Goal: Transaction & Acquisition: Purchase product/service

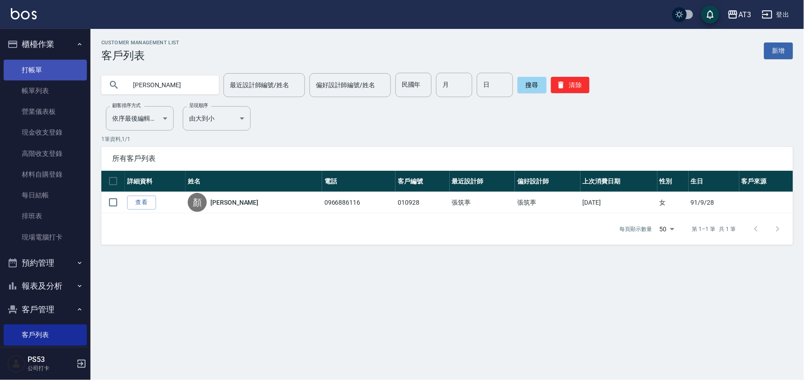
click at [24, 70] on link "打帳單" at bounding box center [45, 70] width 83 height 21
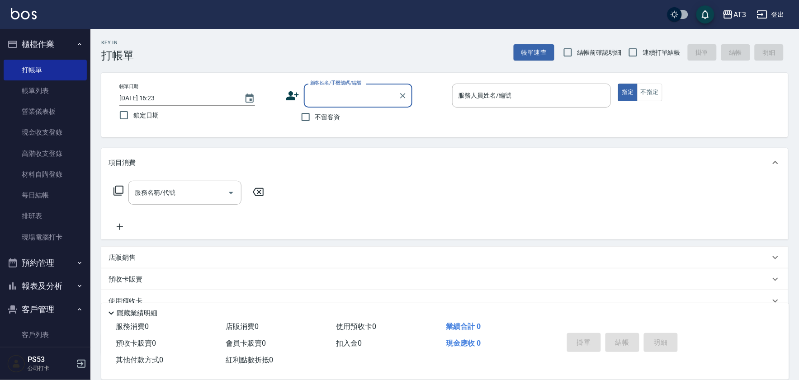
click at [290, 92] on icon at bounding box center [292, 95] width 13 height 9
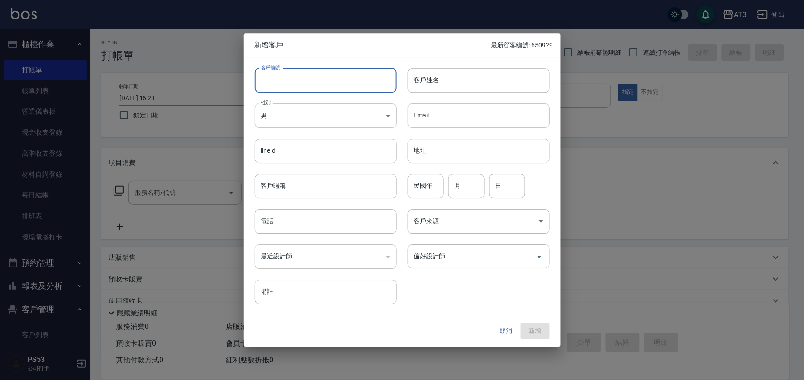
click at [295, 81] on input "客戶編號" at bounding box center [326, 80] width 142 height 24
type input "70301"
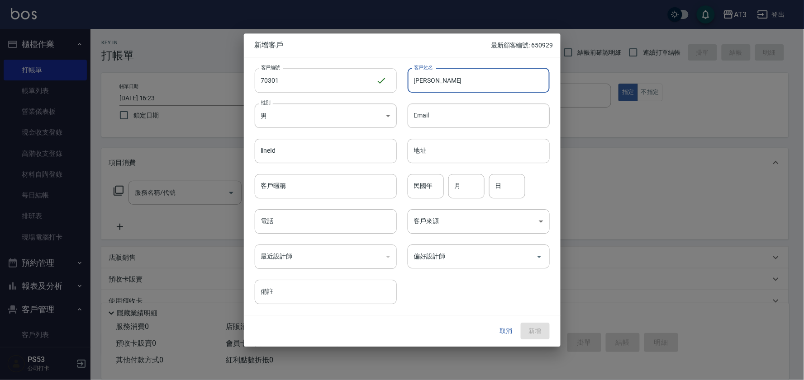
type input "[PERSON_NAME]"
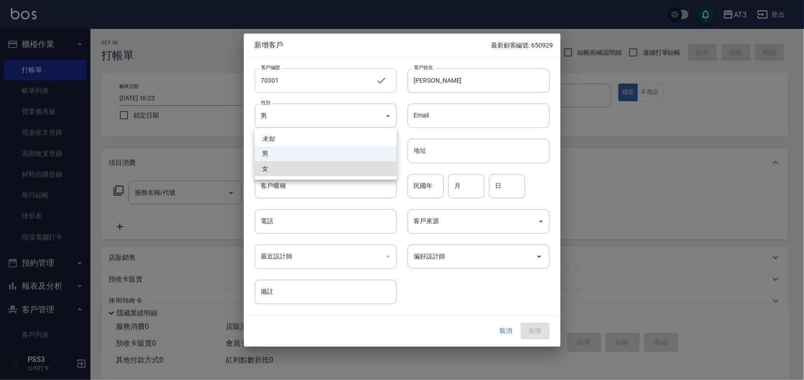
type input "[DEMOGRAPHIC_DATA]"
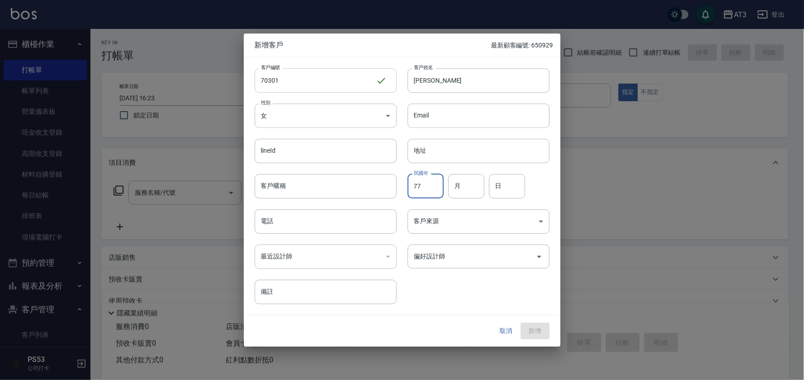
type input "77"
type input "03"
type input "01"
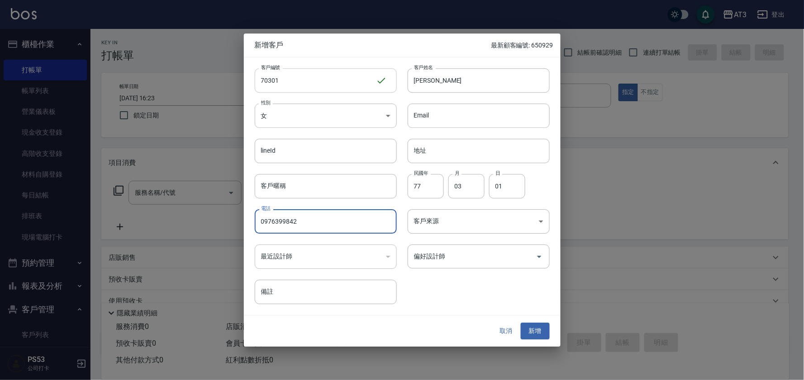
type input "0976399842"
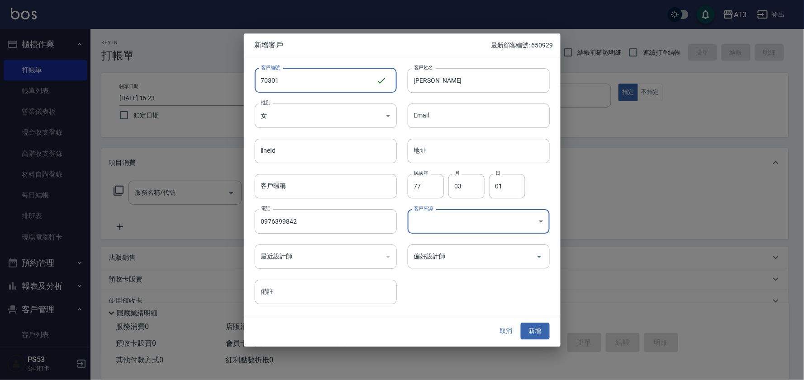
click at [260, 80] on input "70301" at bounding box center [315, 80] width 121 height 24
type input "770301"
click at [529, 332] on button "新增" at bounding box center [535, 331] width 29 height 17
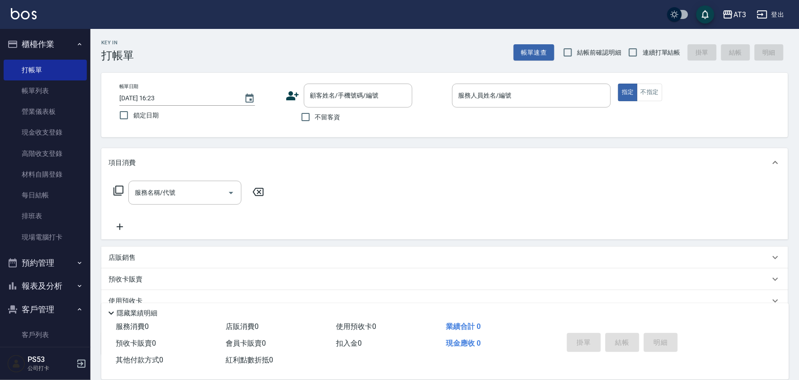
click at [293, 93] on icon at bounding box center [293, 96] width 14 height 14
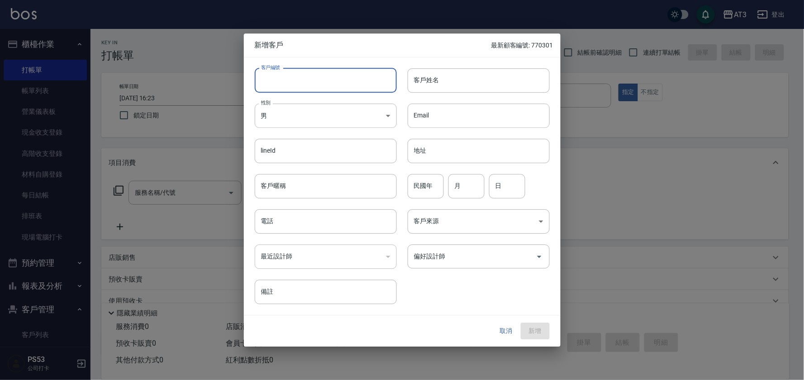
click at [294, 81] on input "客戶編號" at bounding box center [326, 80] width 142 height 24
type input "850415"
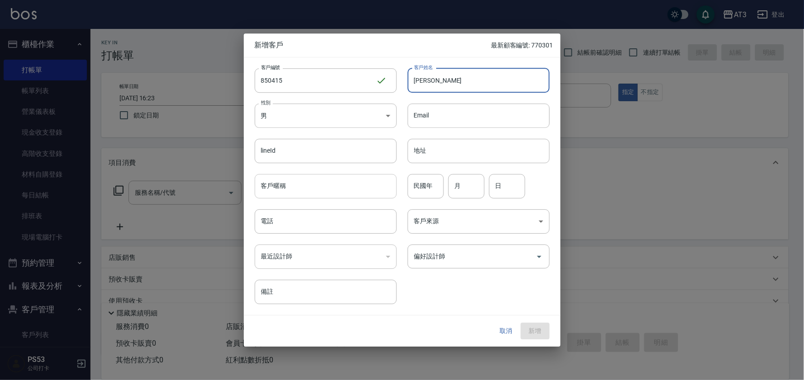
type input "[PERSON_NAME]"
click at [350, 189] on input "客戶暱稱" at bounding box center [326, 186] width 142 height 24
click at [414, 190] on input "民國年" at bounding box center [426, 186] width 36 height 24
drag, startPoint x: 429, startPoint y: 188, endPoint x: 403, endPoint y: 186, distance: 25.8
click at [403, 186] on div "民國年 096 民國年 月 月 日 日" at bounding box center [473, 180] width 153 height 35
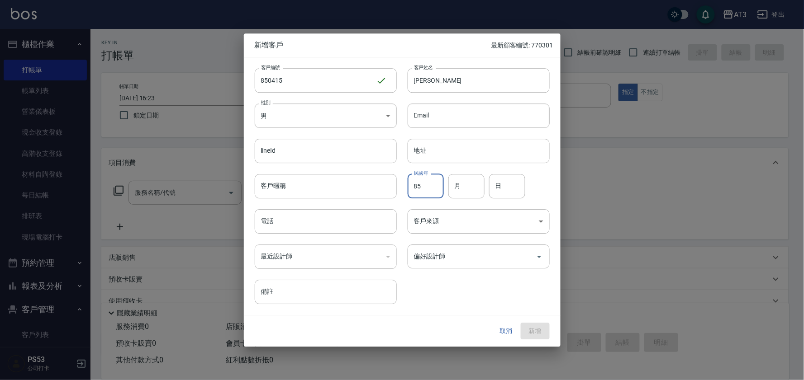
type input "85"
type input "04"
type input "15"
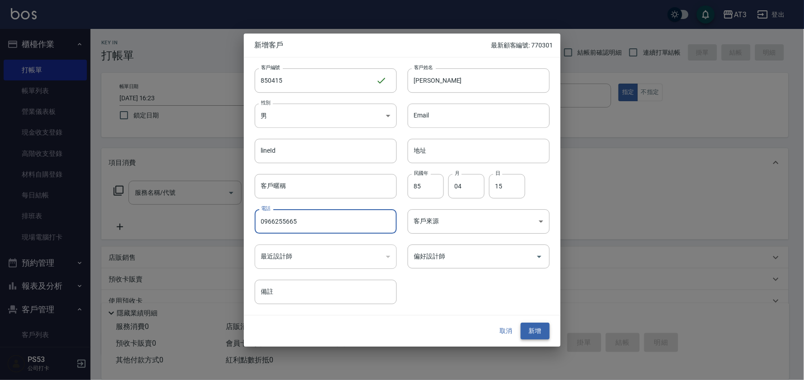
type input "0966255665"
click at [536, 330] on button "新增" at bounding box center [535, 331] width 29 height 17
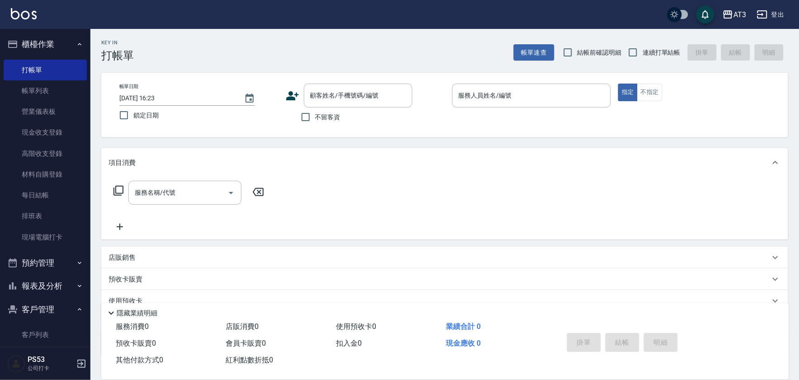
drag, startPoint x: 284, startPoint y: 92, endPoint x: 289, endPoint y: 92, distance: 4.5
click at [284, 92] on div "帳單日期 [DATE] 16:23 鎖定日期 顧客姓名/手機號碼/編號 顧客姓名/手機號碼/編號 不留客資 服務人員姓名/編號 服務人員姓名/編號 指定 不指定" at bounding box center [444, 105] width 665 height 43
click at [291, 92] on icon at bounding box center [292, 95] width 13 height 9
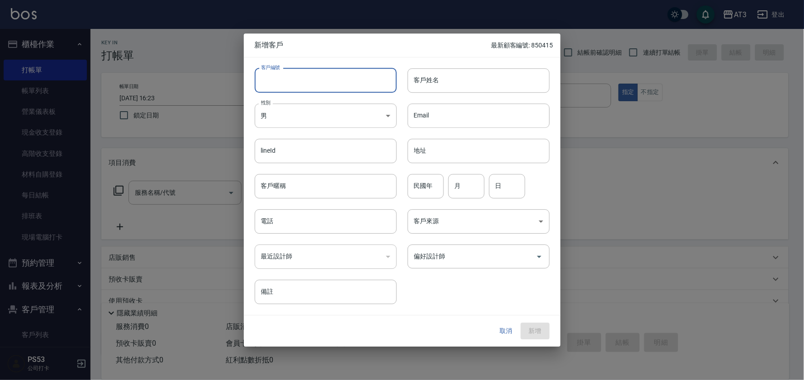
click at [301, 78] on input "客戶編號" at bounding box center [326, 80] width 142 height 24
type input "980306-1"
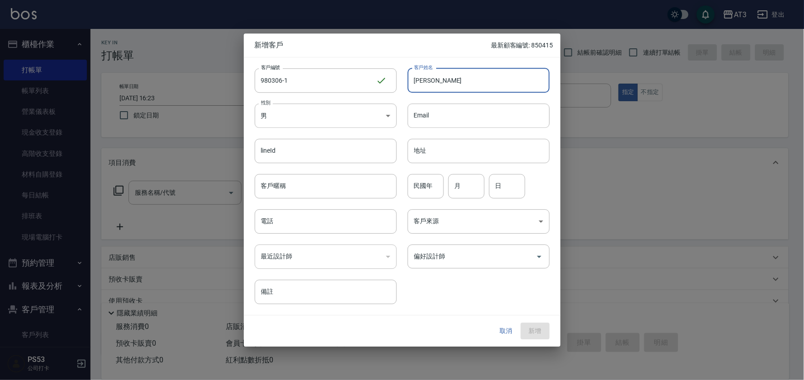
type input "[PERSON_NAME]"
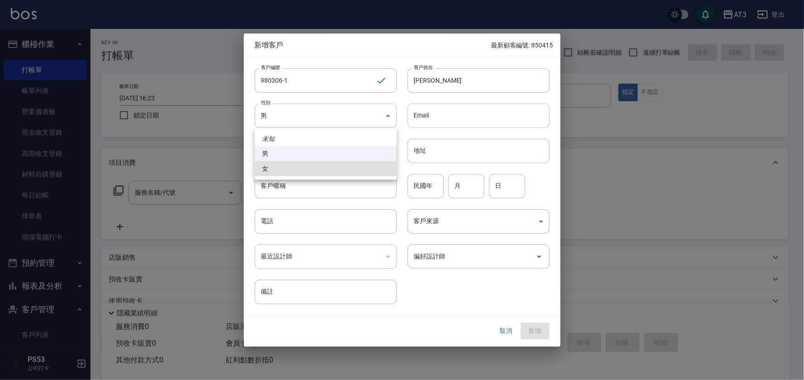
type input "[DEMOGRAPHIC_DATA]"
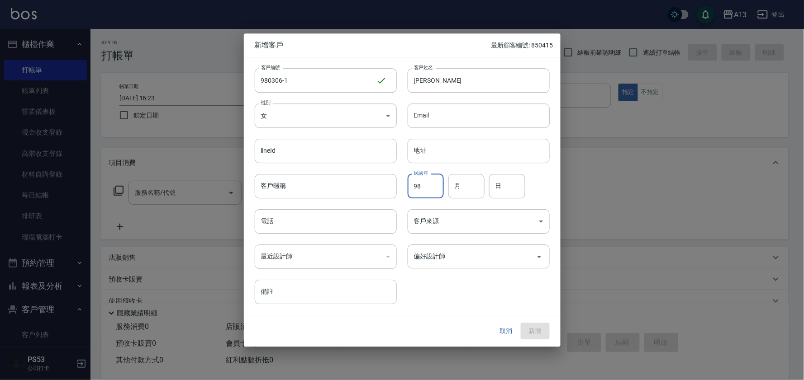
type input "98"
type input "03"
type input "06"
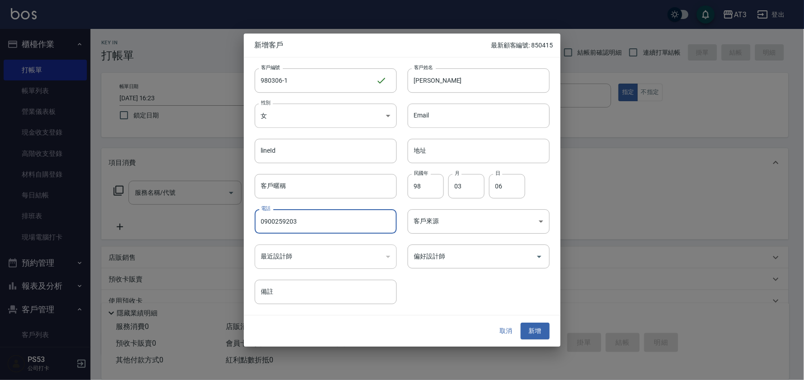
type input "0900259203"
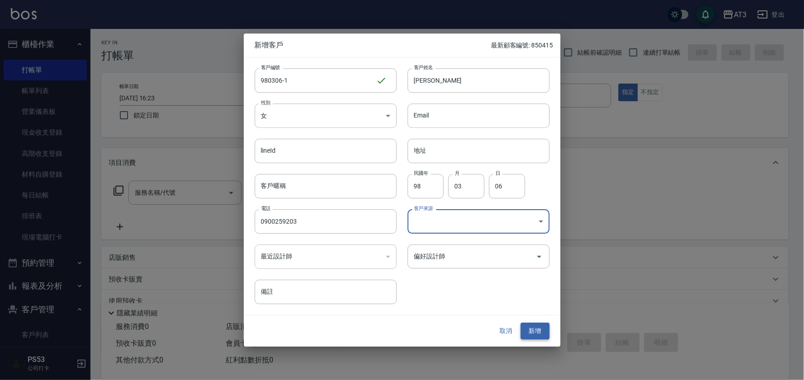
click at [543, 328] on button "新增" at bounding box center [535, 331] width 29 height 17
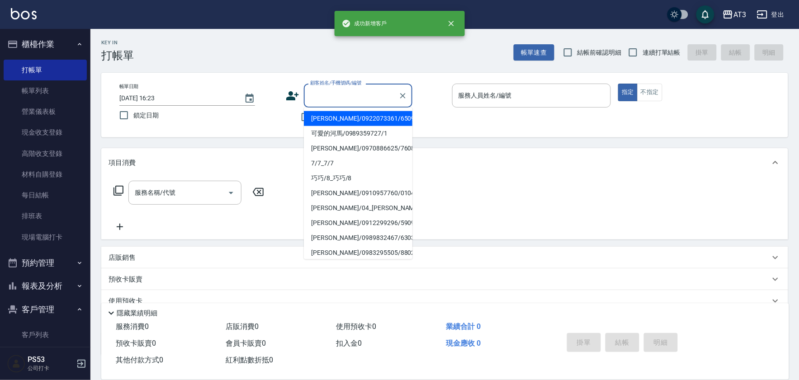
click at [338, 102] on input "顧客姓名/手機號碼/編號" at bounding box center [351, 96] width 87 height 16
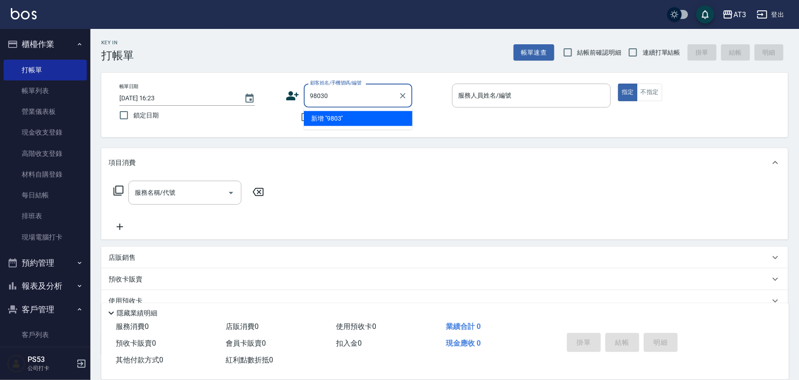
type input "980306"
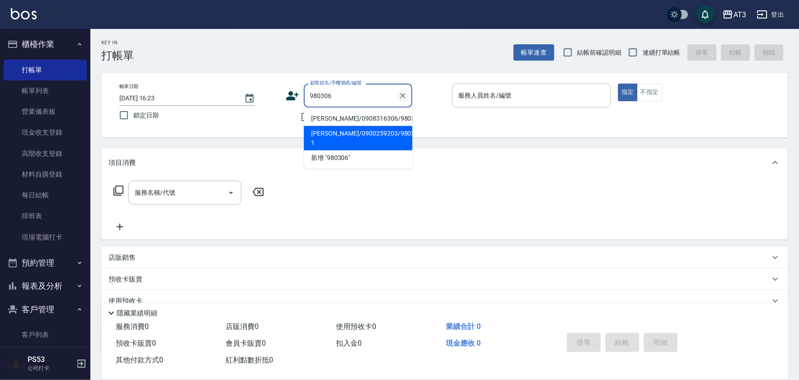
click at [407, 95] on icon "Clear" at bounding box center [403, 95] width 9 height 9
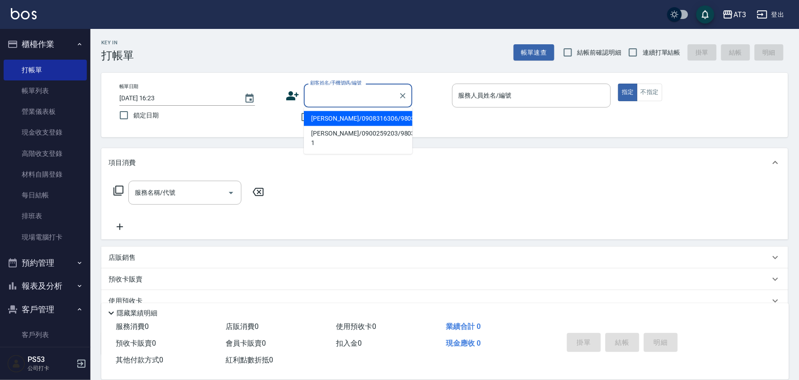
click at [292, 96] on icon at bounding box center [293, 96] width 14 height 14
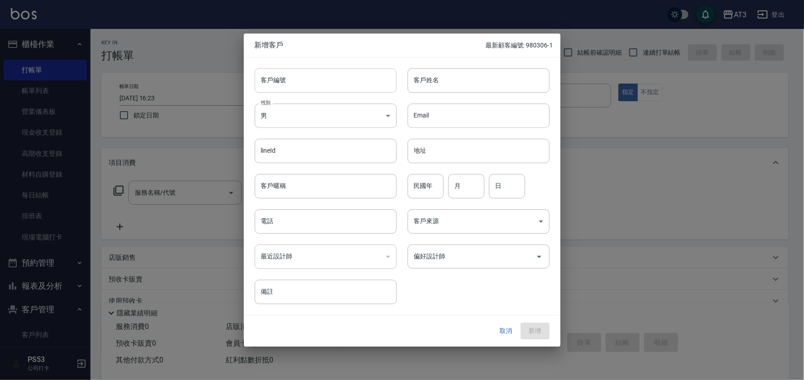
click at [296, 73] on input "客戶編號" at bounding box center [326, 80] width 142 height 24
type input "830221-2"
type input "[PERSON_NAME]"
type input "83"
type input "02"
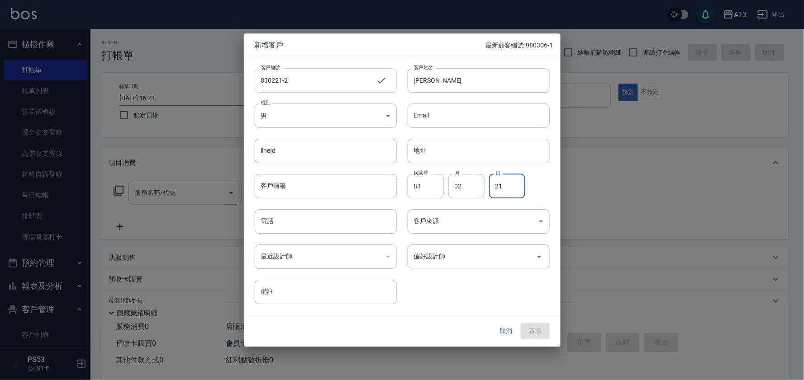
type input "21"
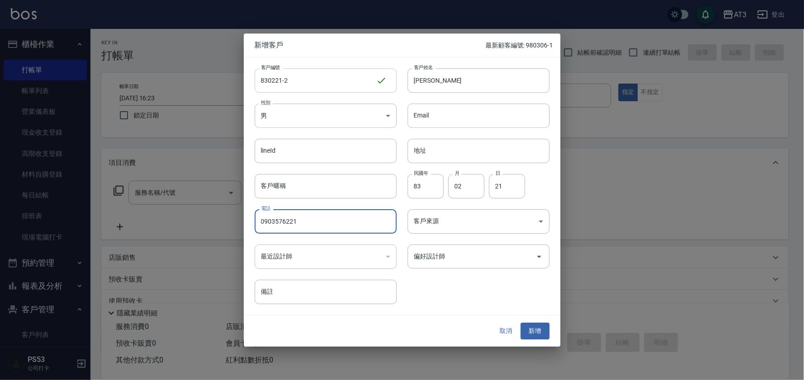
type input "0903576221"
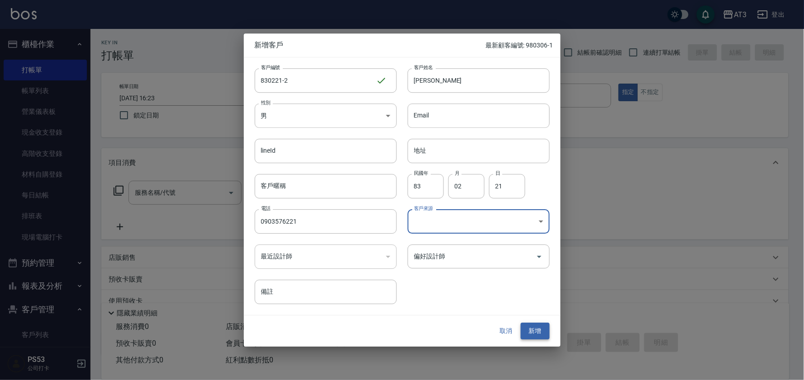
click at [535, 327] on button "新增" at bounding box center [535, 331] width 29 height 17
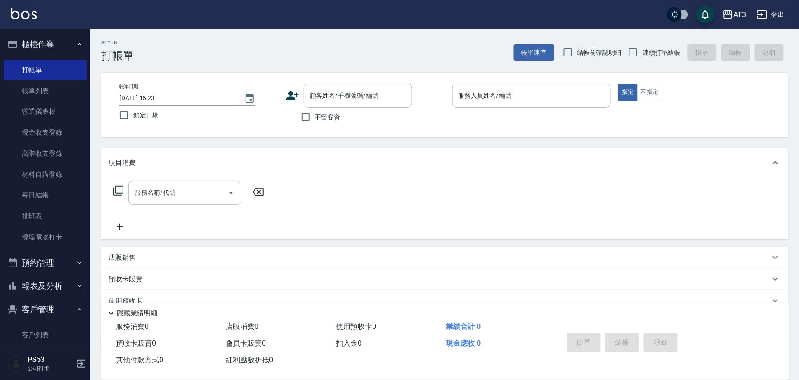
click at [295, 93] on icon at bounding box center [293, 96] width 14 height 14
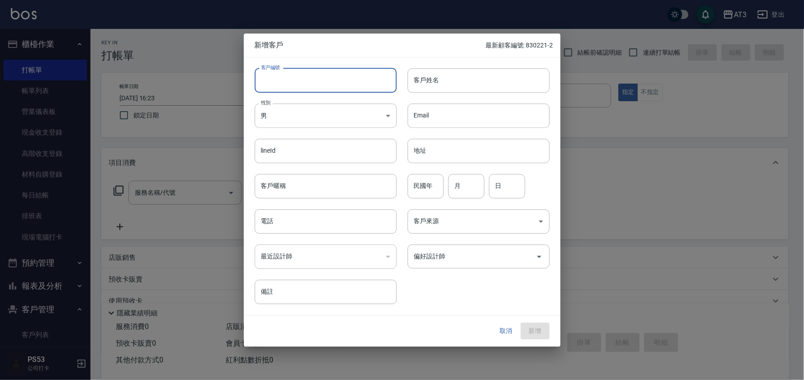
click at [296, 87] on input "客戶編號" at bounding box center [326, 80] width 142 height 24
type input "990327-1"
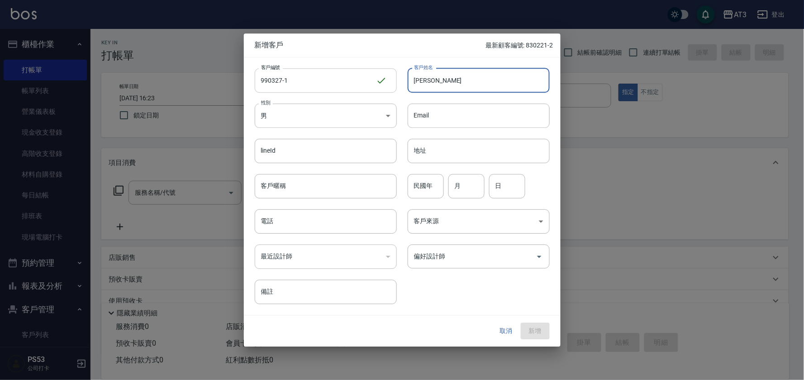
type input "[PERSON_NAME]"
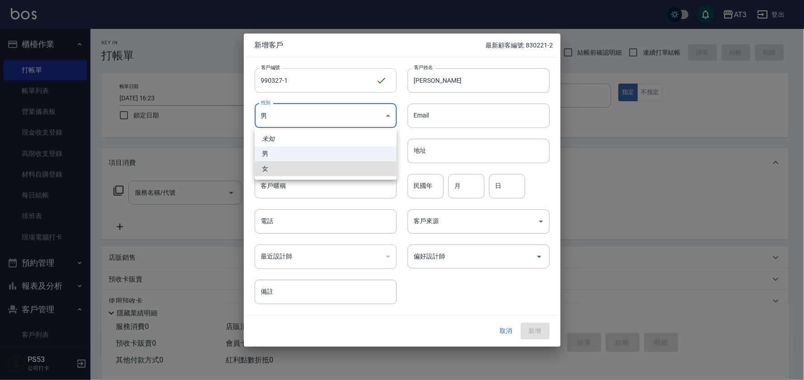
type input "[DEMOGRAPHIC_DATA]"
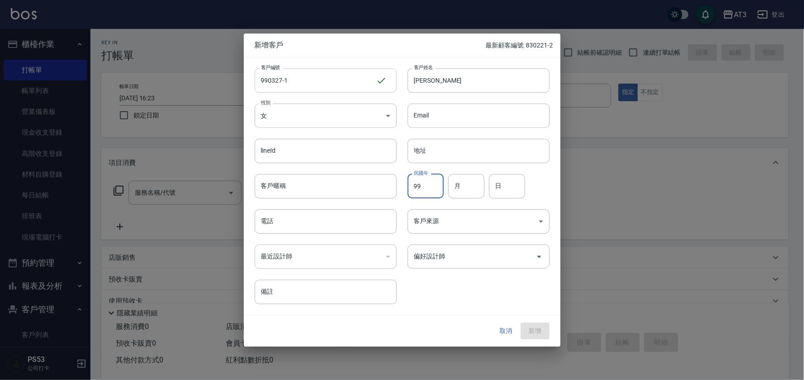
type input "99"
type input "03"
type input "27"
click at [332, 222] on input "電話" at bounding box center [326, 221] width 142 height 24
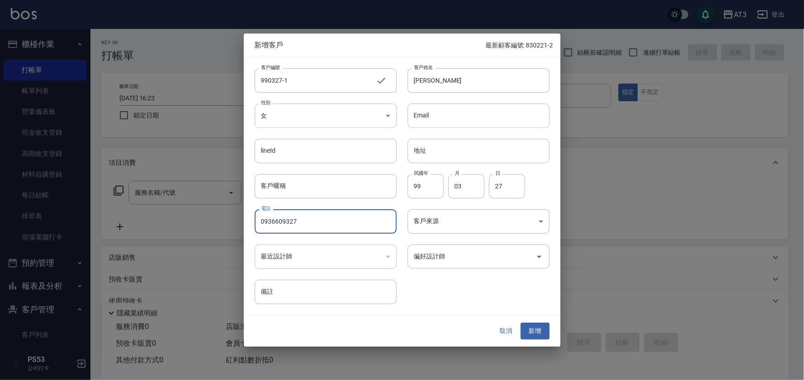
type input "0936609327"
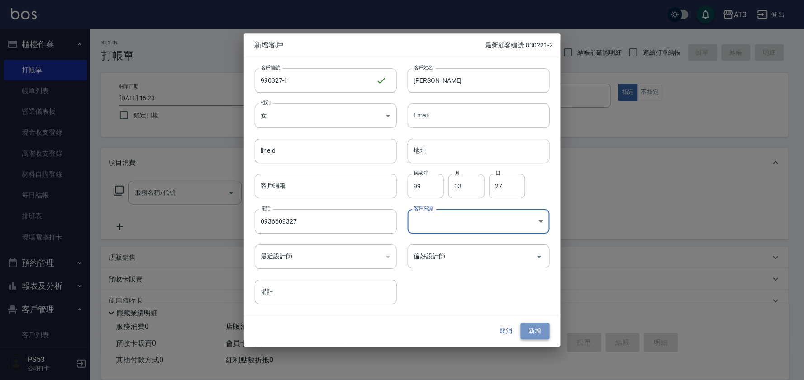
click at [537, 327] on button "新增" at bounding box center [535, 331] width 29 height 17
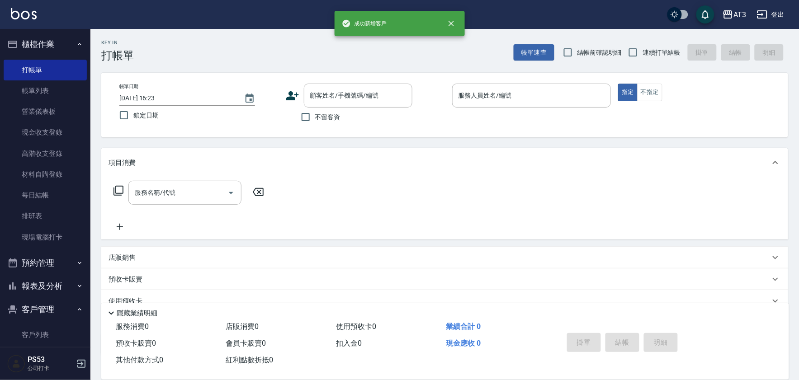
click at [290, 97] on icon at bounding box center [292, 95] width 13 height 9
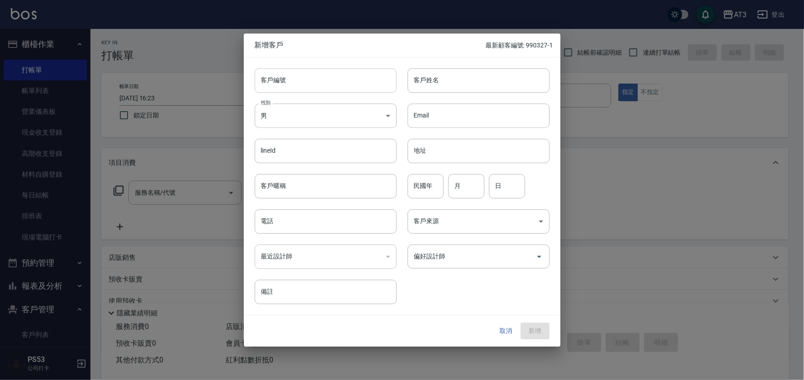
click at [294, 86] on input "客戶編號" at bounding box center [326, 80] width 142 height 24
type input "900915"
type input "[PERSON_NAME]"
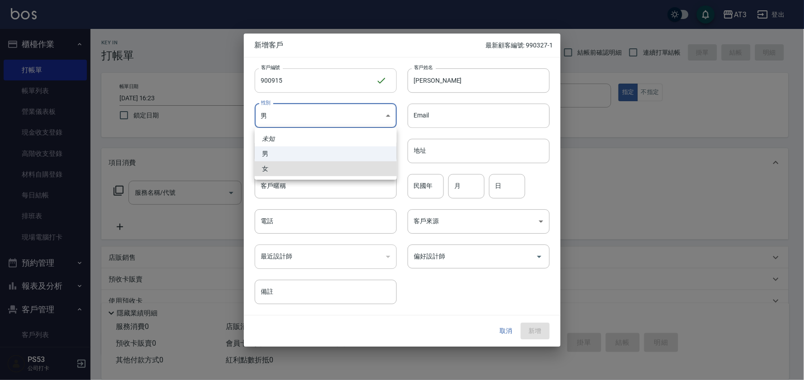
type input "[DEMOGRAPHIC_DATA]"
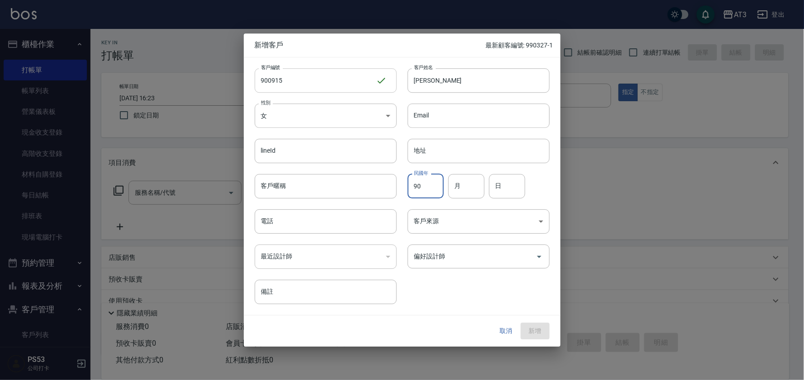
type input "90"
type input "09"
type input "15"
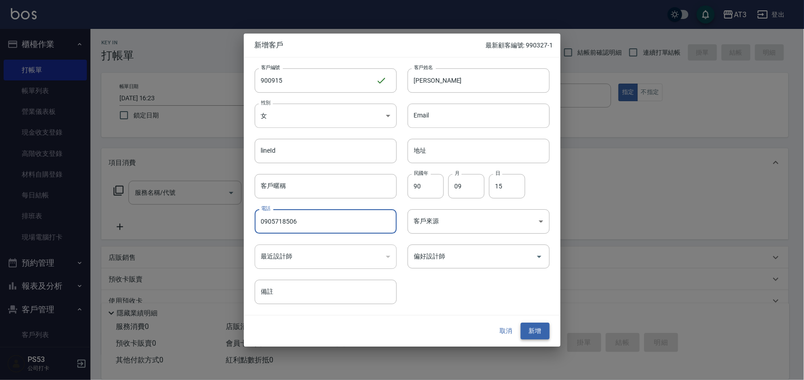
type input "0905718506"
click at [541, 326] on button "新增" at bounding box center [535, 331] width 29 height 17
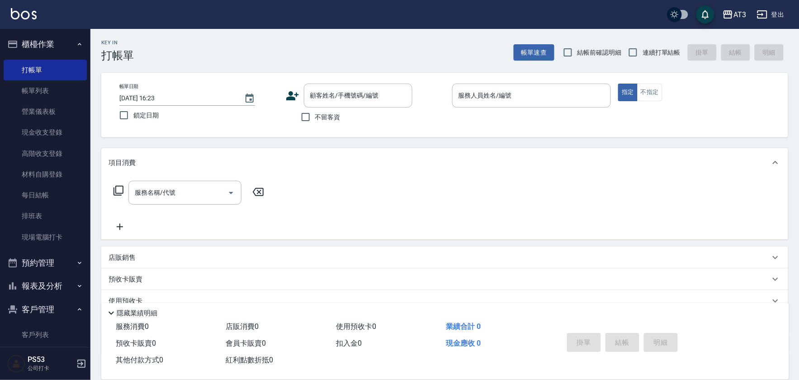
click at [286, 97] on div "帳單日期 [DATE] 16:23 鎖定日期 顧客姓名/手機號碼/編號 顧客姓名/手機號碼/編號 不留客資 服務人員姓名/編號 服務人員姓名/編號 指定 不指定" at bounding box center [444, 105] width 665 height 43
click at [290, 95] on icon at bounding box center [293, 96] width 14 height 14
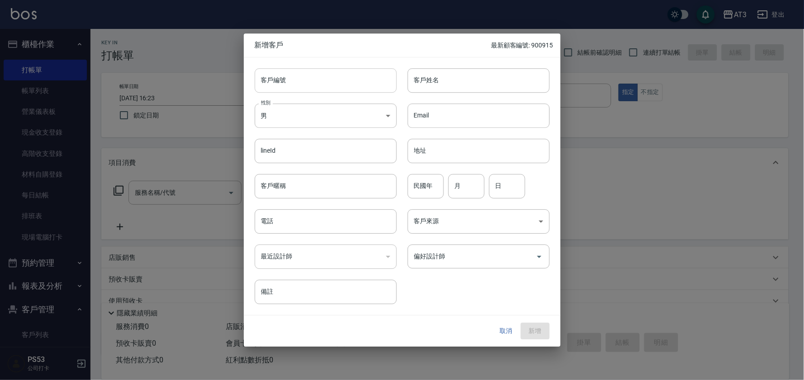
click at [296, 86] on input "客戶編號" at bounding box center [326, 80] width 142 height 24
type input "720701"
type input "[PERSON_NAME]"
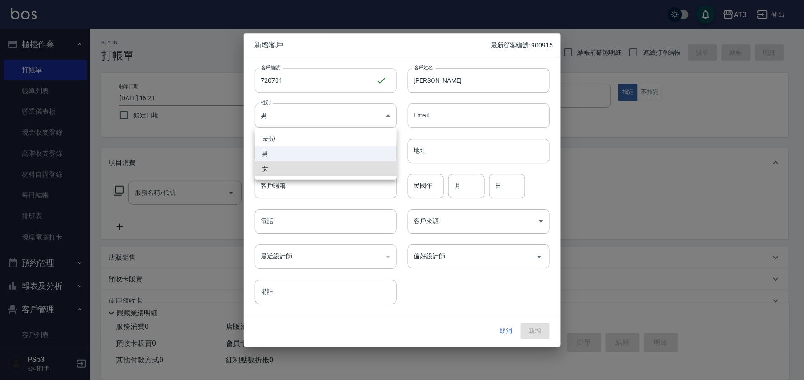
type input "[DEMOGRAPHIC_DATA]"
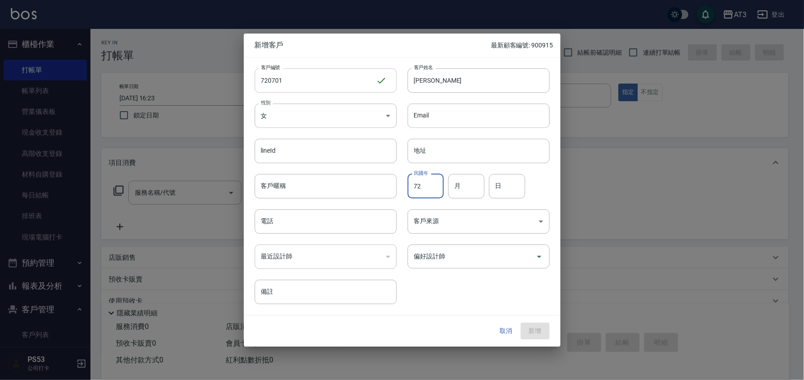
type input "72"
type input "07"
type input "01"
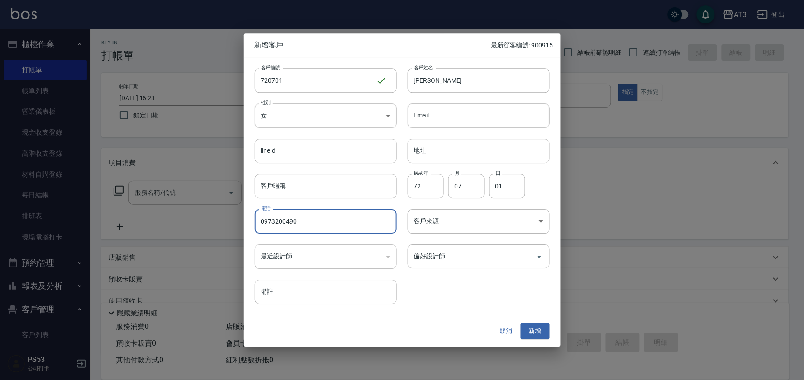
type input "0973200490"
click at [537, 342] on div "取消 新增" at bounding box center [402, 331] width 317 height 31
click at [542, 330] on button "新增" at bounding box center [535, 331] width 29 height 17
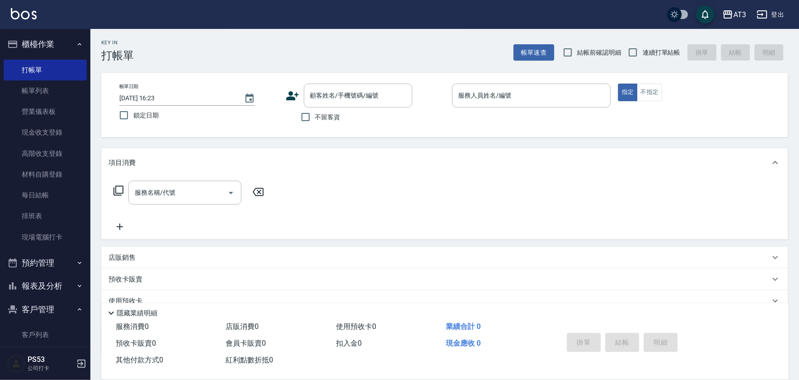
click at [287, 98] on icon at bounding box center [292, 95] width 13 height 9
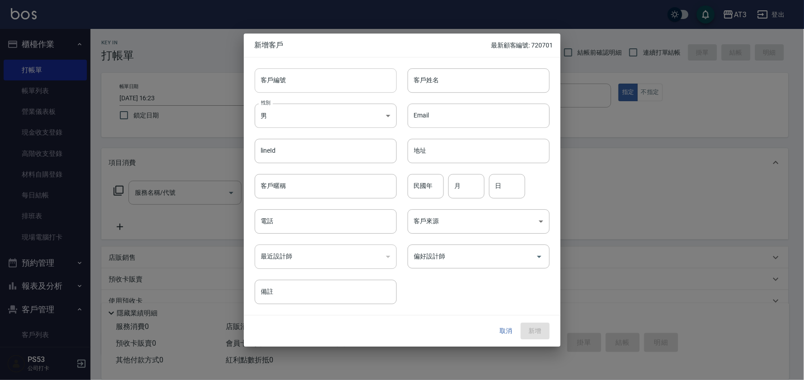
click at [295, 82] on input "客戶編號" at bounding box center [326, 80] width 142 height 24
type input "781216"
type input "[PERSON_NAME]"
type input "78"
type input "12"
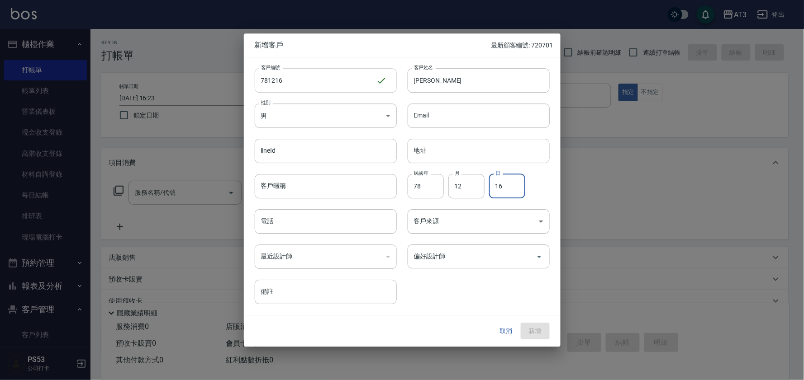
type input "16"
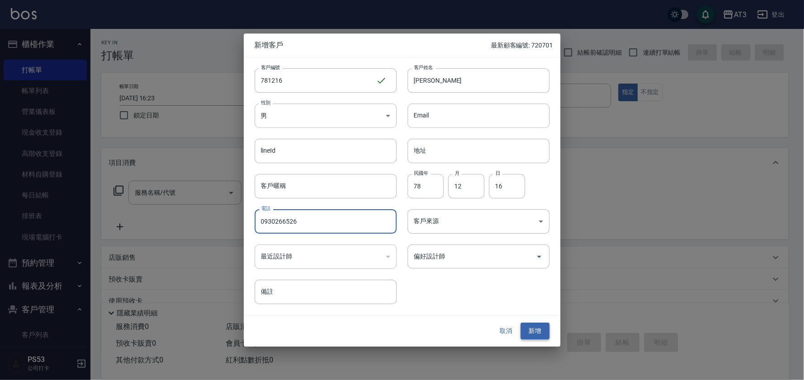
type input "0930266526"
click at [537, 331] on button "新增" at bounding box center [535, 331] width 29 height 17
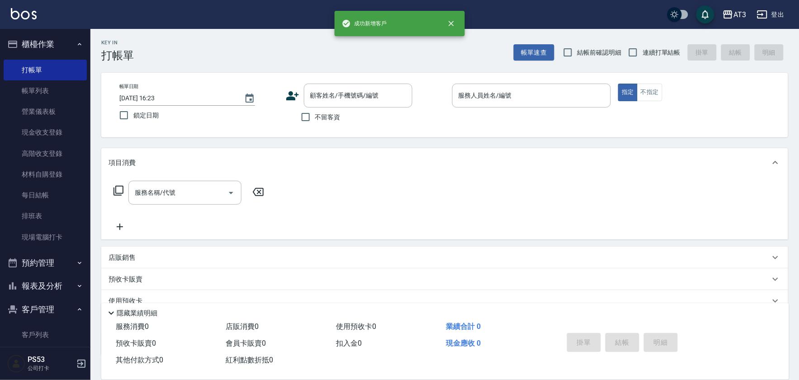
click at [295, 93] on icon at bounding box center [293, 96] width 14 height 14
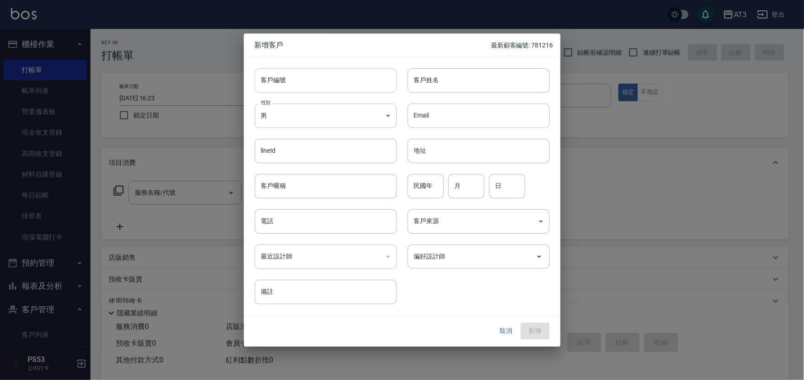
click at [307, 85] on input "客戶編號" at bounding box center [326, 80] width 142 height 24
type input "910415"
type input "[PERSON_NAME]"
type input "91"
type input "04"
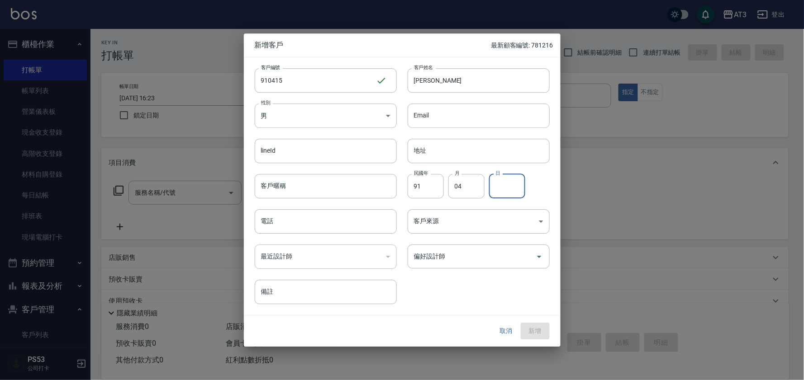
type input "5"
type input "15"
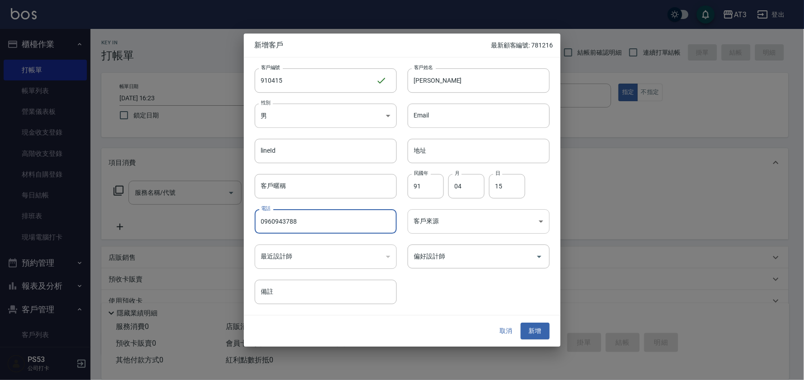
type input "0960943788"
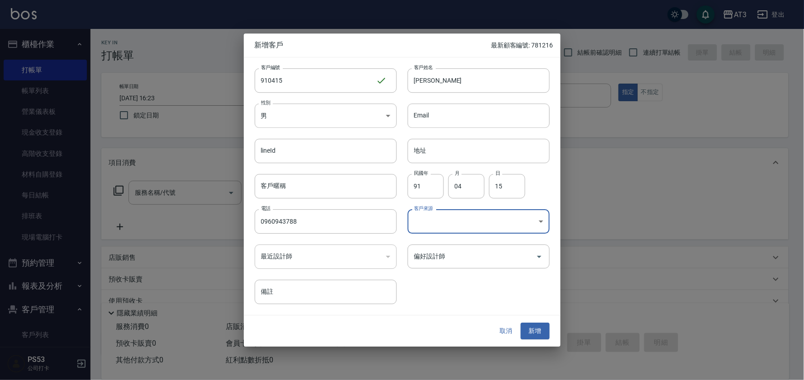
drag, startPoint x: 531, startPoint y: 333, endPoint x: 560, endPoint y: 347, distance: 32.2
click at [531, 333] on button "新增" at bounding box center [535, 331] width 29 height 17
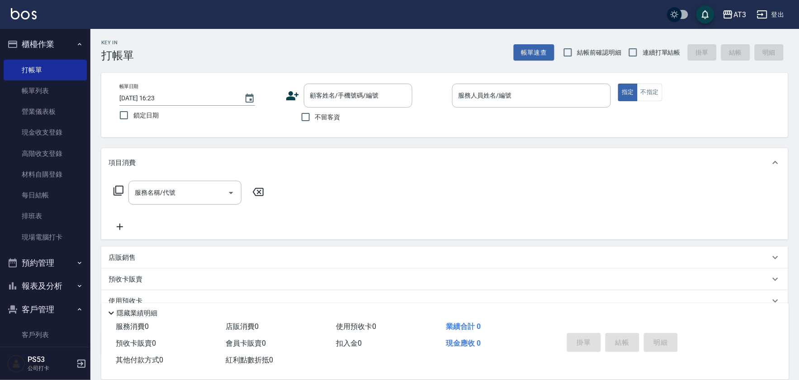
click at [294, 98] on icon at bounding box center [292, 95] width 13 height 9
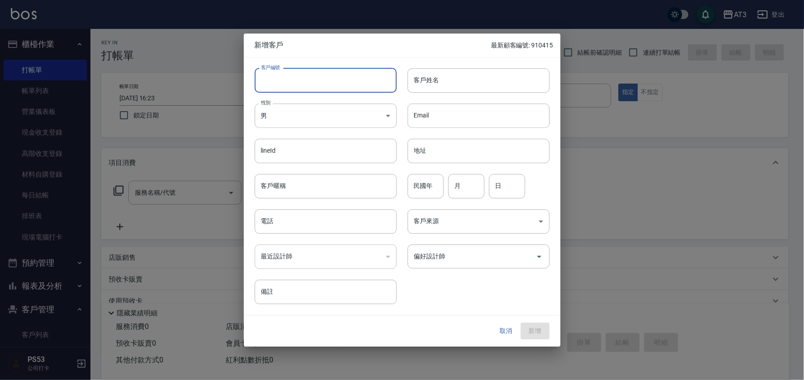
click at [293, 83] on input "客戶編號" at bounding box center [326, 80] width 142 height 24
type input "001028-3"
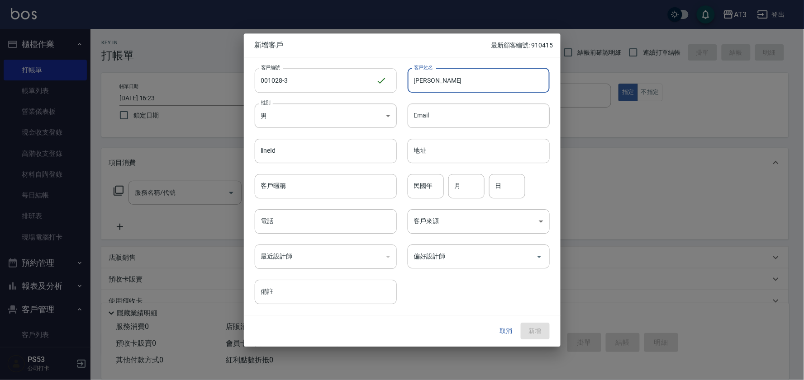
type input "[PERSON_NAME]"
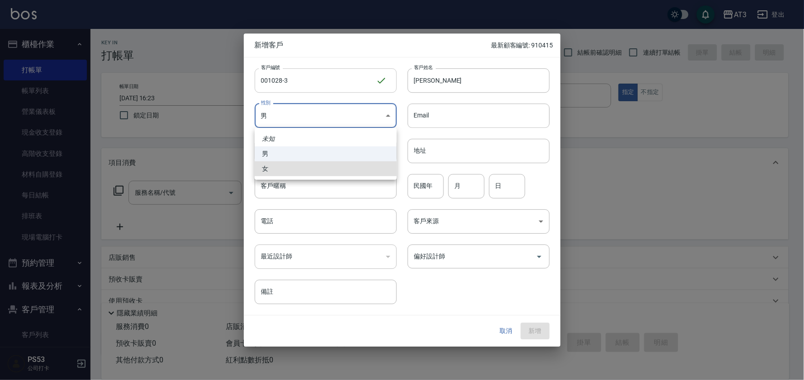
type input "[DEMOGRAPHIC_DATA]"
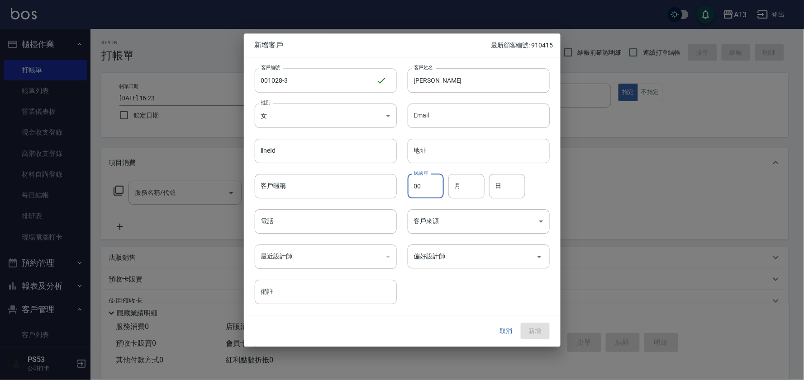
type input "00"
type input "10"
type input "28"
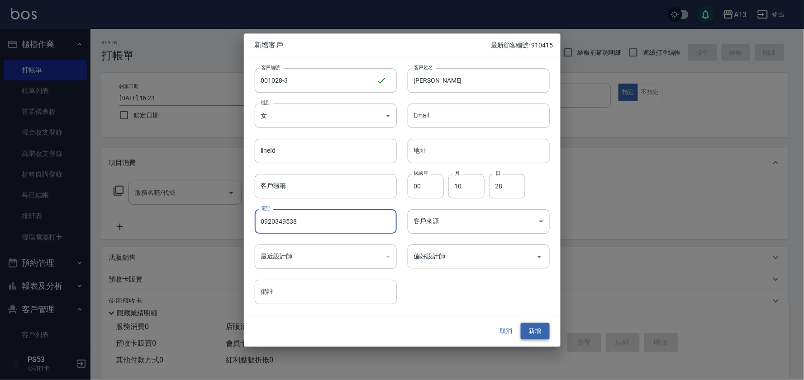
type input "0920349538"
click at [545, 323] on button "新增" at bounding box center [535, 331] width 29 height 17
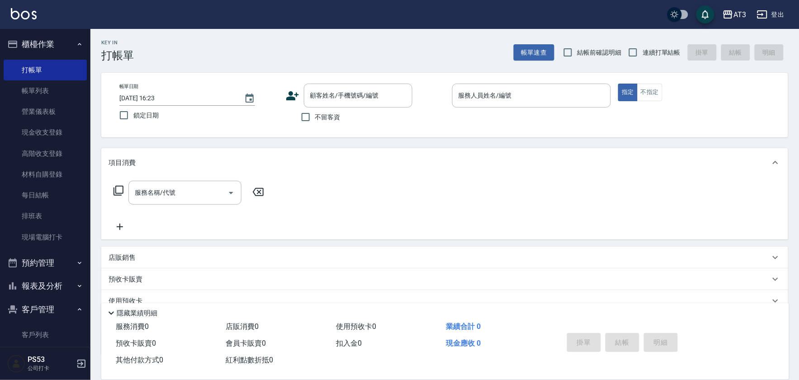
click at [294, 96] on icon at bounding box center [293, 96] width 14 height 14
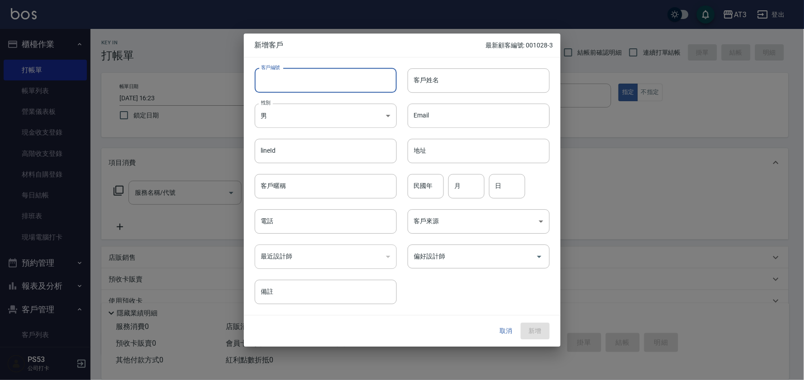
click at [265, 76] on input "客戶編號" at bounding box center [326, 80] width 142 height 24
type input "751208-1"
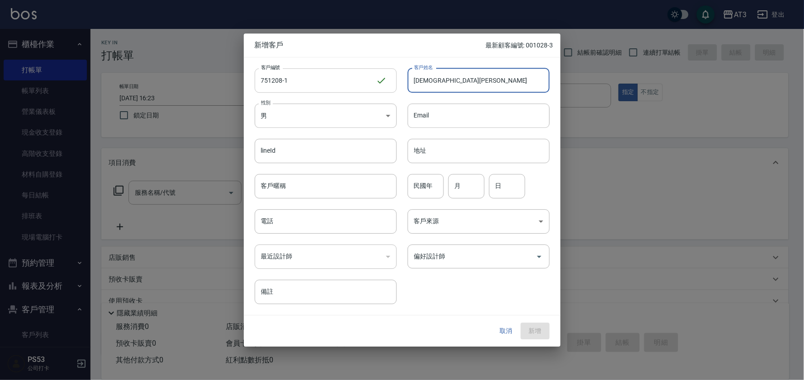
type input "[DEMOGRAPHIC_DATA][PERSON_NAME]"
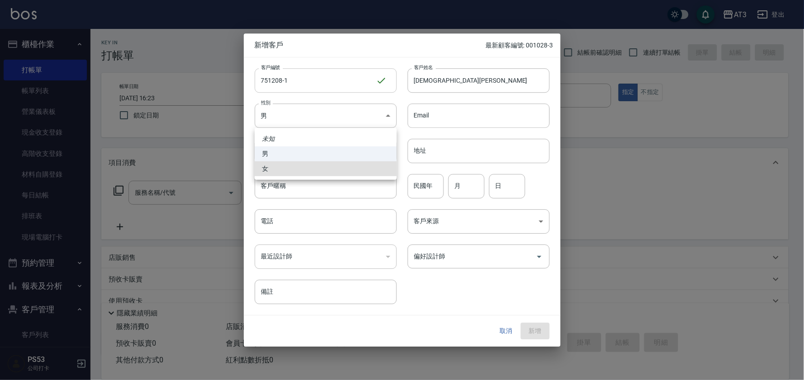
type input "[DEMOGRAPHIC_DATA]"
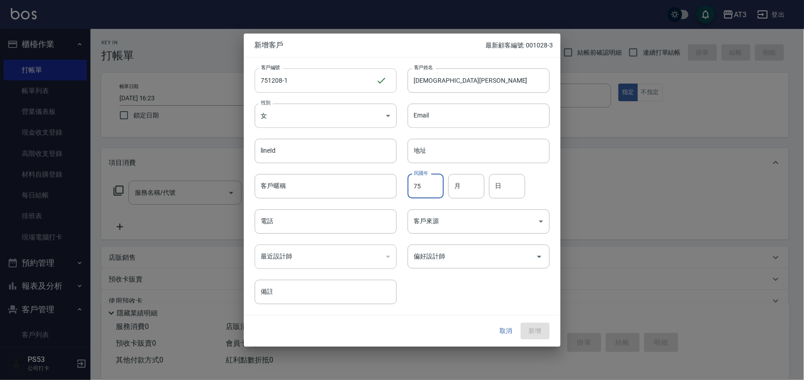
type input "75"
type input "12"
type input "08"
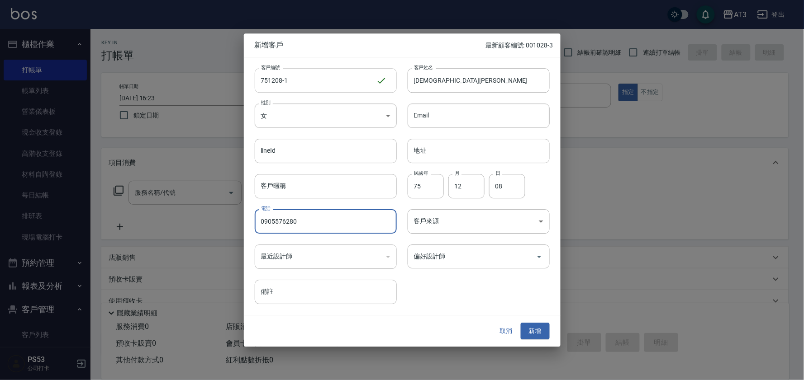
type input "0905576280"
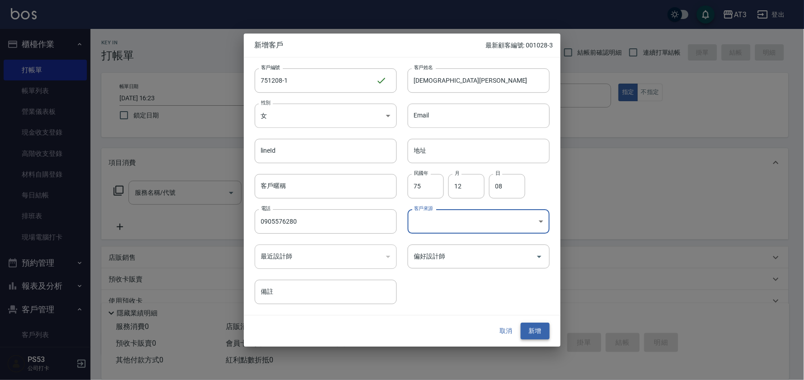
click at [531, 332] on button "新增" at bounding box center [535, 331] width 29 height 17
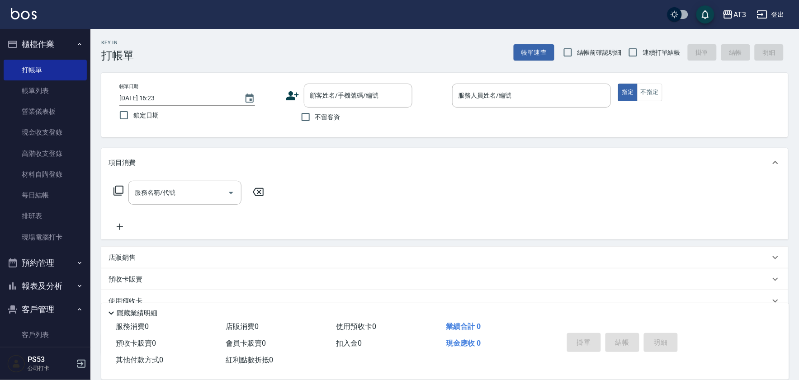
click at [291, 94] on icon at bounding box center [292, 95] width 13 height 9
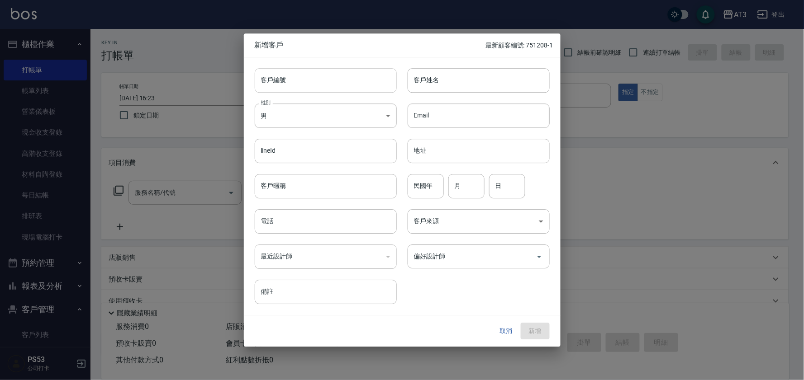
click at [285, 81] on input "客戶編號" at bounding box center [326, 80] width 142 height 24
type input "840127-1"
click at [434, 78] on input "客戶姓名" at bounding box center [479, 80] width 142 height 24
type input "[PERSON_NAME]"
type input "84"
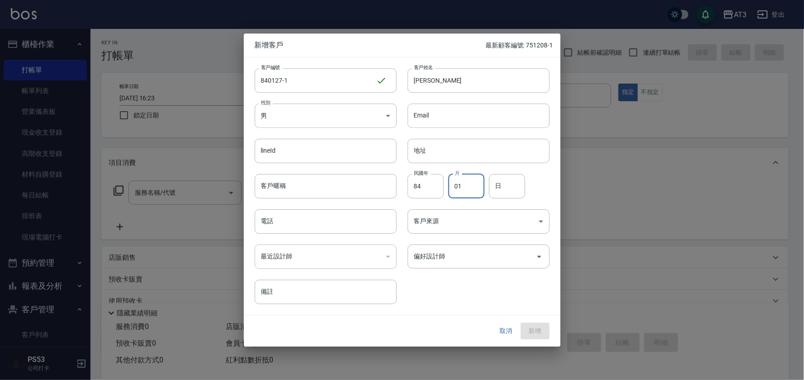
type input "01"
type input "27"
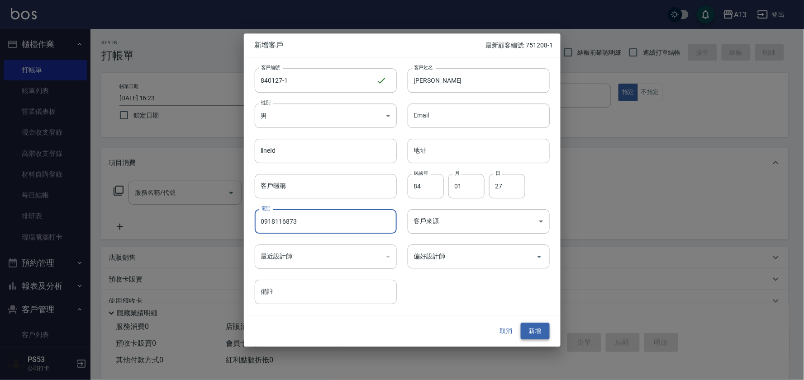
type input "0918116873"
click at [546, 331] on button "新增" at bounding box center [535, 331] width 29 height 17
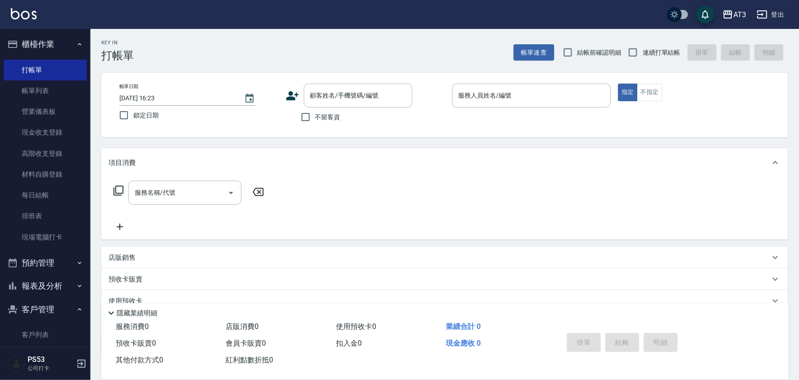
click at [295, 93] on icon at bounding box center [293, 96] width 14 height 14
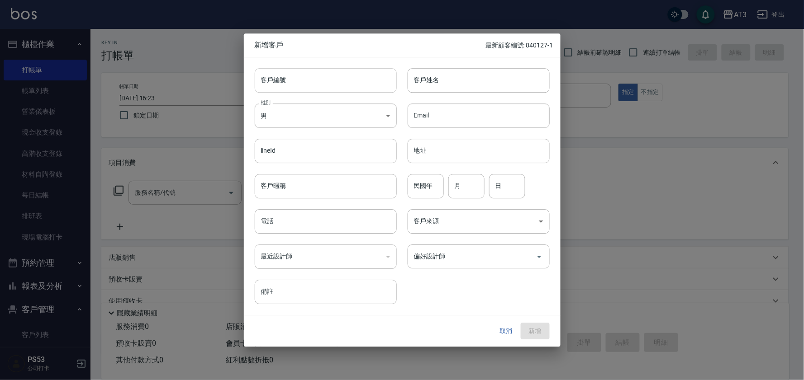
click at [290, 84] on input "客戶編號" at bounding box center [326, 80] width 142 height 24
type input "971029"
type input "[PERSON_NAME]"
type input "97"
type input "10"
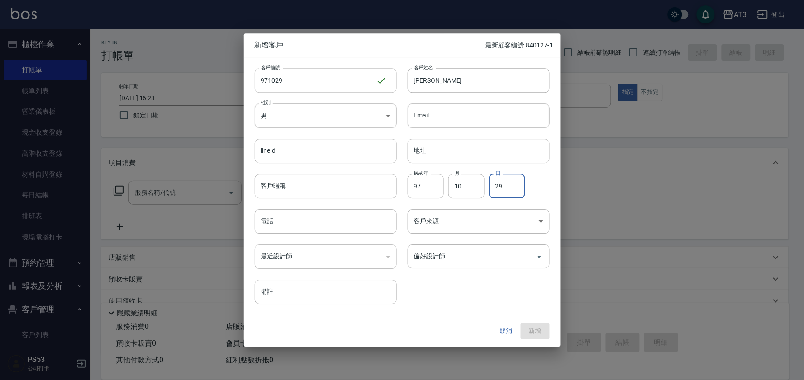
type input "29"
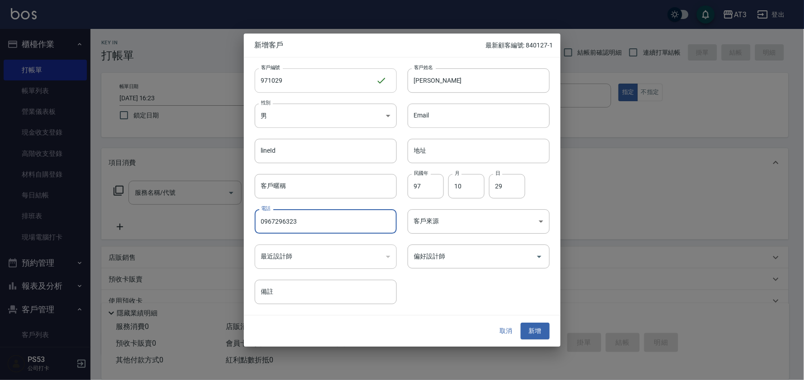
type input "0967296323"
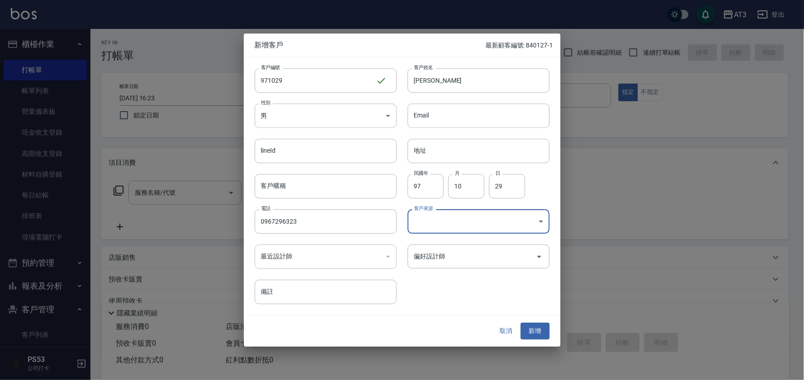
click at [538, 333] on button "新增" at bounding box center [535, 331] width 29 height 17
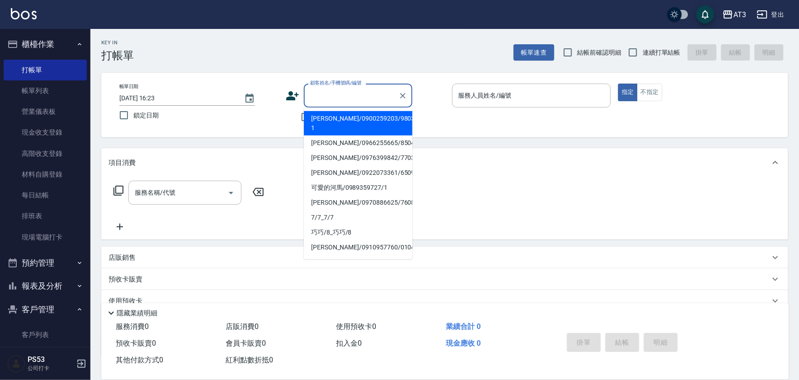
click at [358, 91] on div "顧客姓名/手機號碼/編號 顧客姓名/手機號碼/編號" at bounding box center [358, 96] width 109 height 24
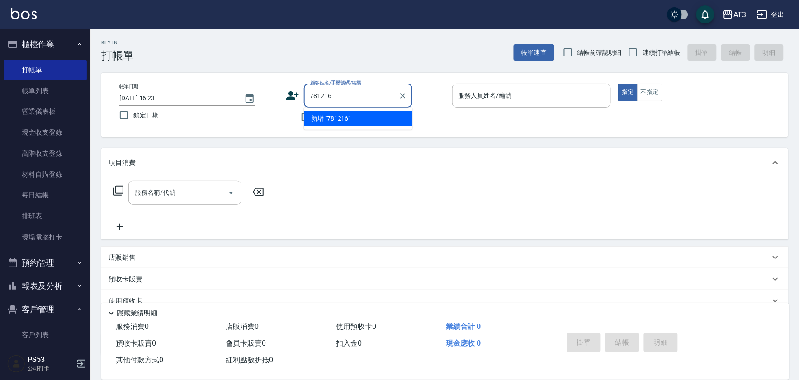
type input "781216"
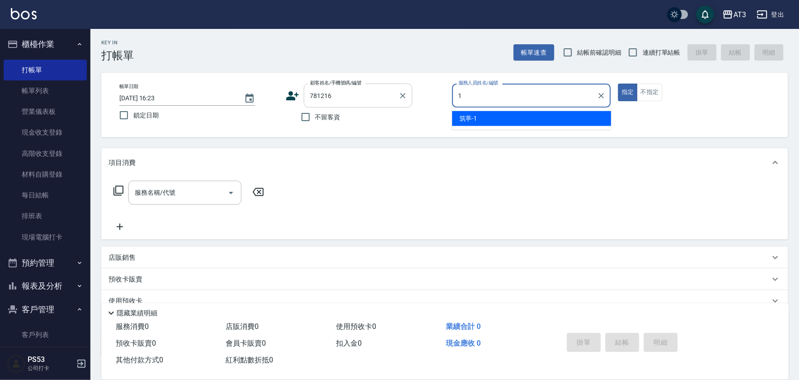
type input "1"
type button "true"
type input "筑葶-1"
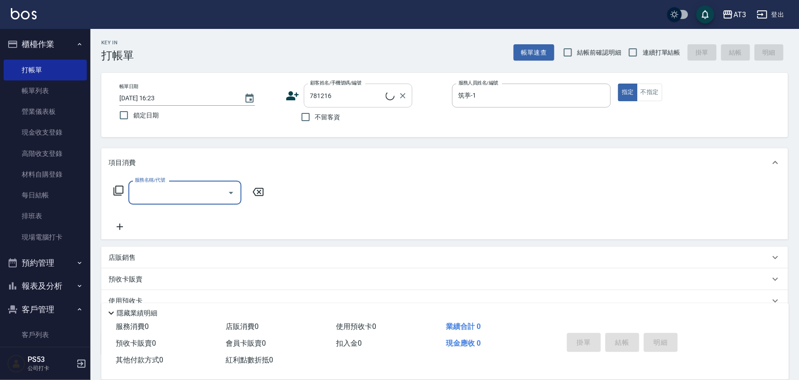
type input "[PERSON_NAME]/0930266526/781216"
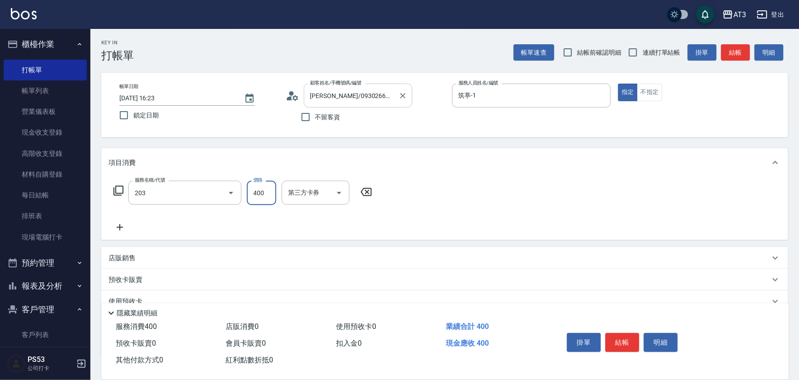
type input "指定單剪(203)"
click at [274, 192] on input "5200" at bounding box center [261, 193] width 29 height 24
type input "200"
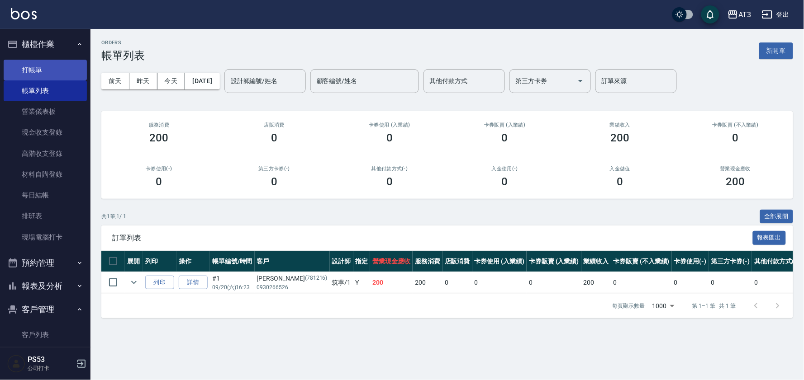
click at [42, 65] on link "打帳單" at bounding box center [45, 70] width 83 height 21
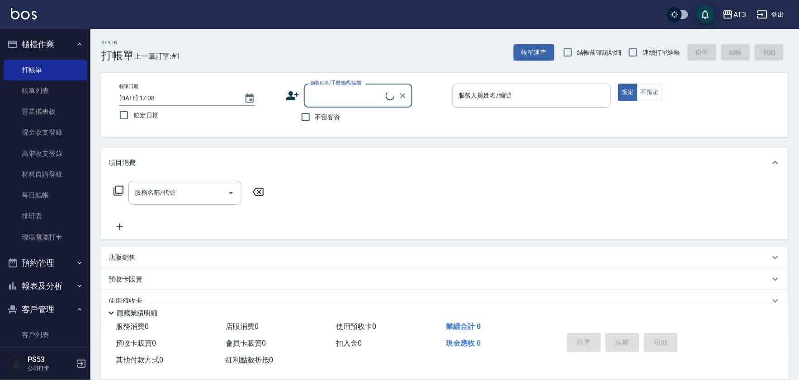
click at [651, 55] on span "連續打單結帳" at bounding box center [662, 53] width 38 height 10
click at [643, 55] on input "連續打單結帳" at bounding box center [633, 52] width 19 height 19
checkbox input "true"
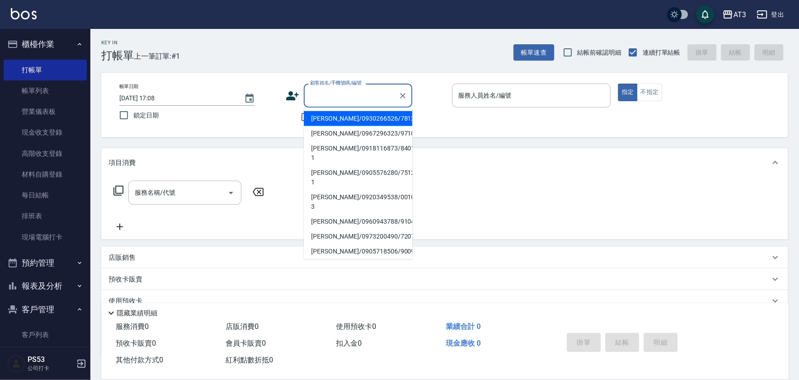
click at [336, 101] on input "顧客姓名/手機號碼/編號" at bounding box center [351, 96] width 87 height 16
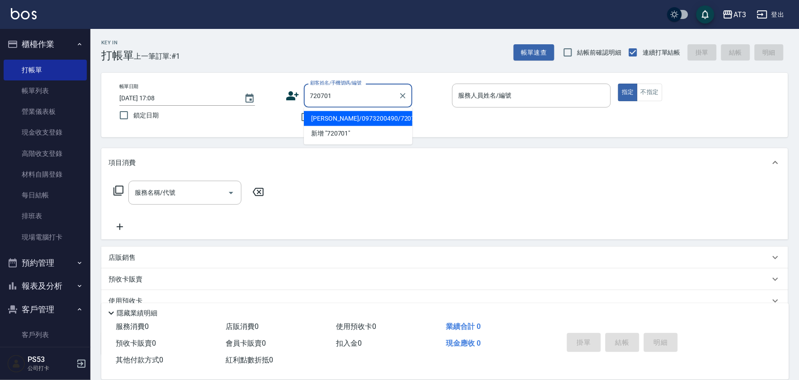
type input "[PERSON_NAME]/0973200490/720701"
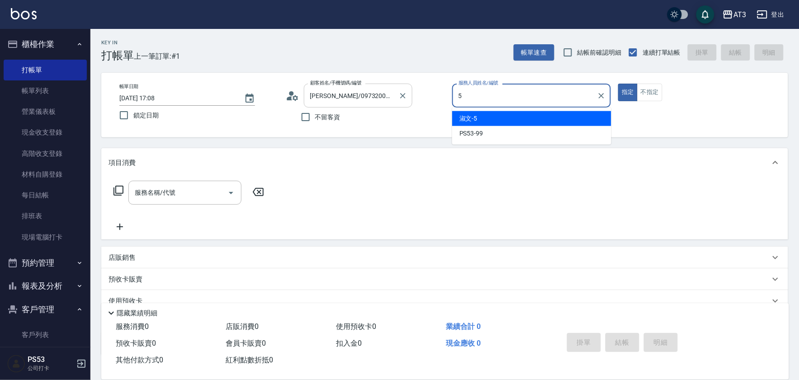
type input "5"
type button "true"
type input "淑文-5"
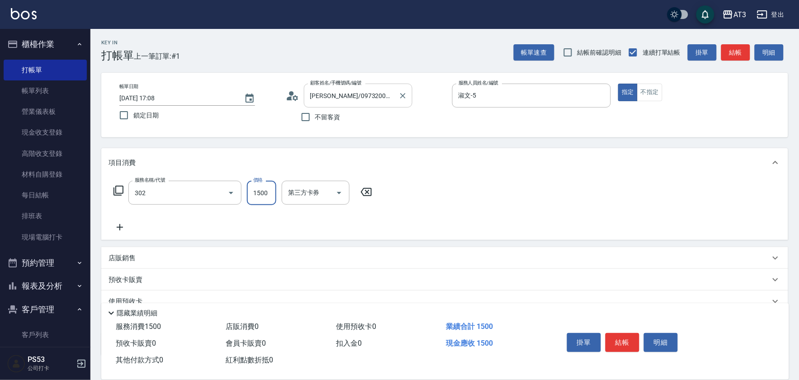
type input "設計燙髮(302)"
type input "1080"
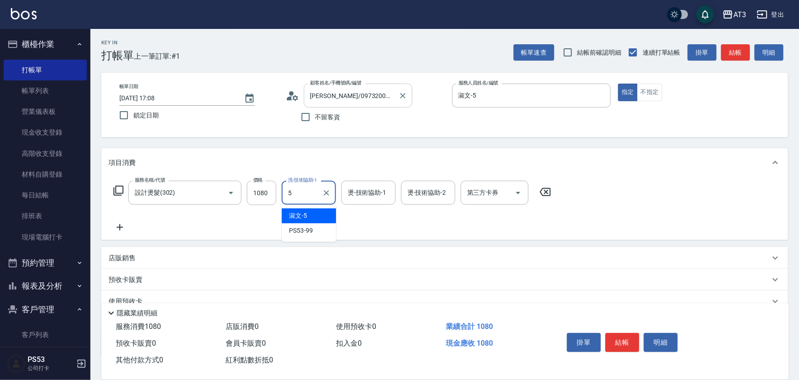
type input "淑文-5"
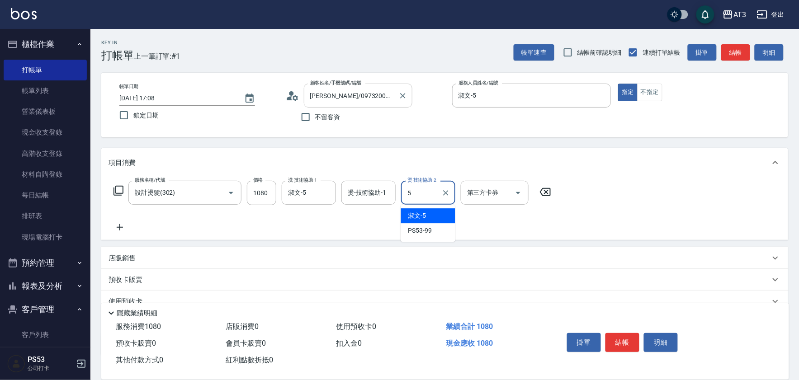
type input "淑文-5"
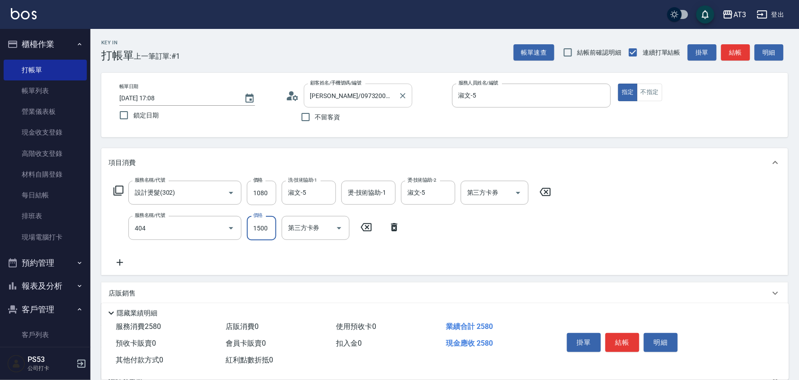
type input "設計染髮(404)"
type input "800"
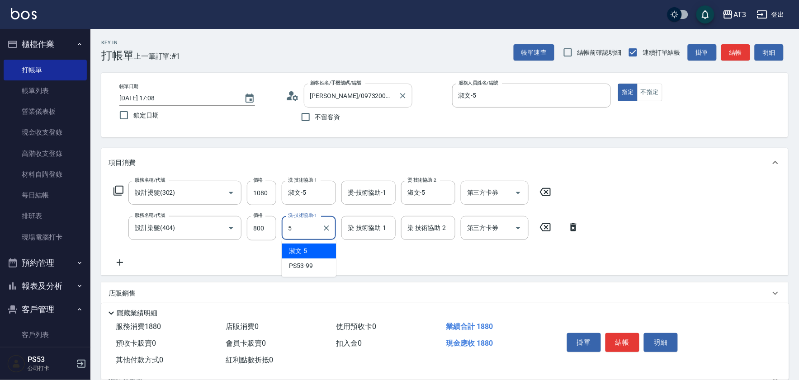
type input "淑文-5"
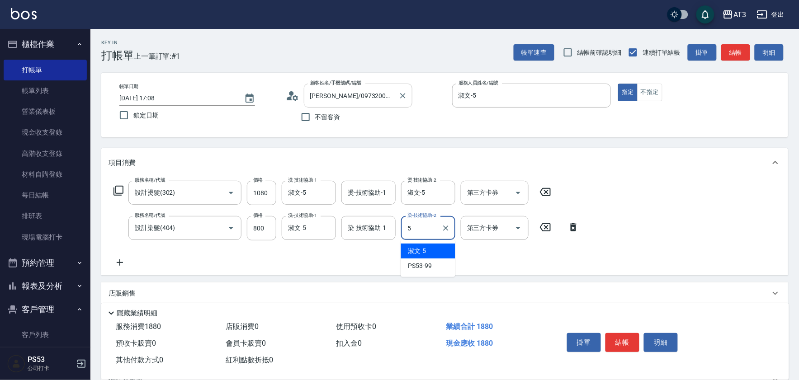
type input "淑文-5"
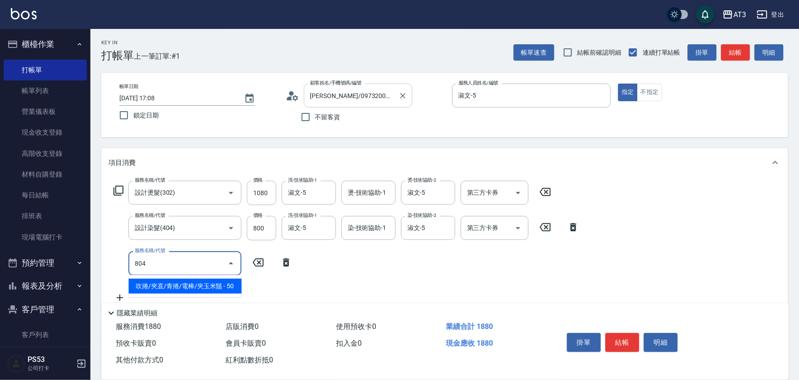
type input "吹捲/夾直/青捲/電棒/夾玉米鬚(804)"
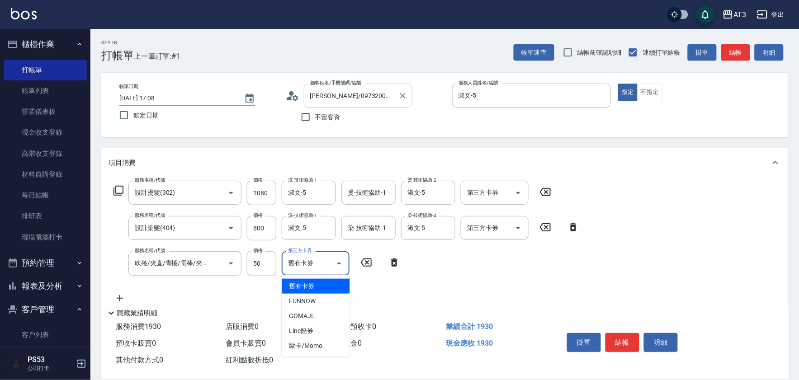
type input "舊有卡券"
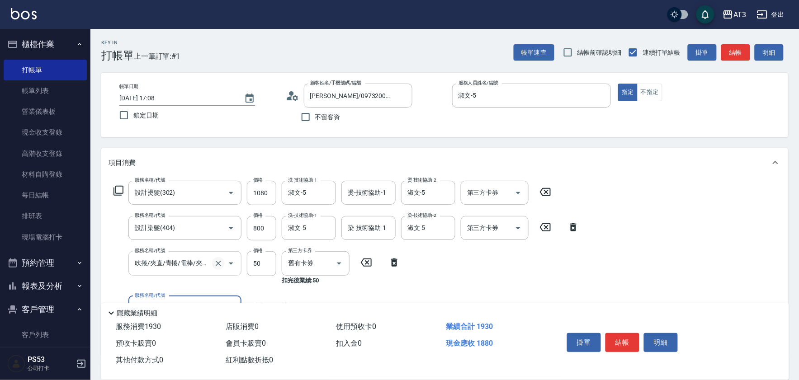
click at [217, 261] on icon "Clear" at bounding box center [218, 263] width 9 height 9
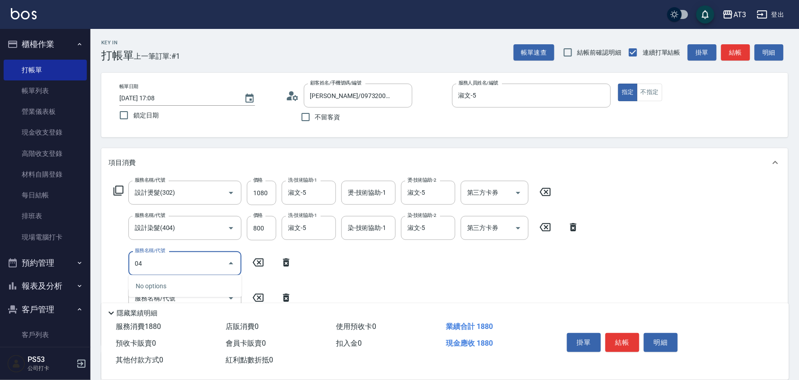
type input "0"
type input "順子護髮(504)"
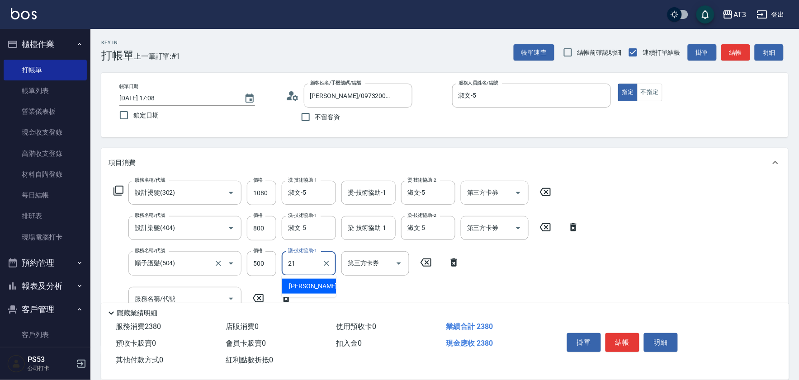
type input "[PERSON_NAME]-21"
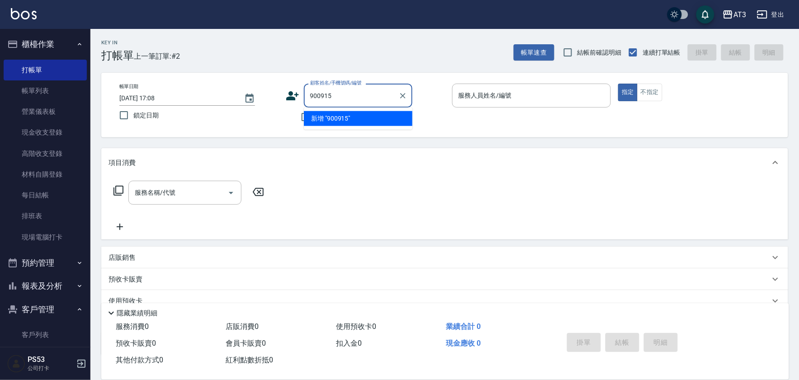
type input "900915"
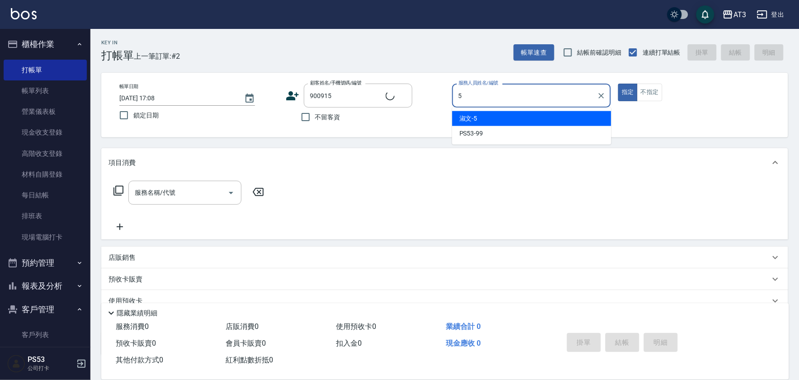
type input "5"
type input "[PERSON_NAME]/0905718506/900915"
type input "淑文-5"
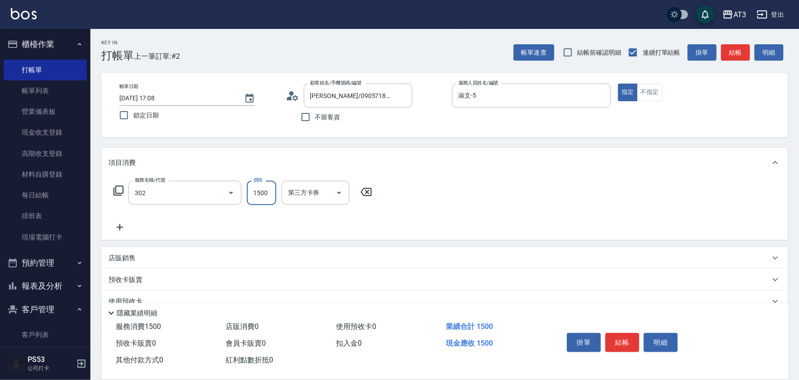
type input "設計燙髮(302)"
type input "1080"
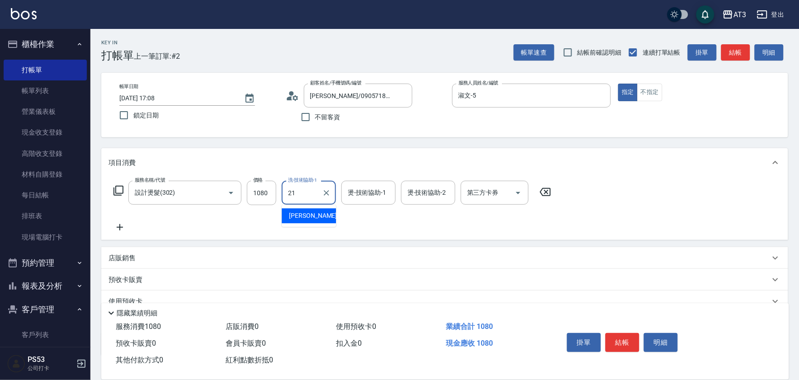
type input "[PERSON_NAME]-21"
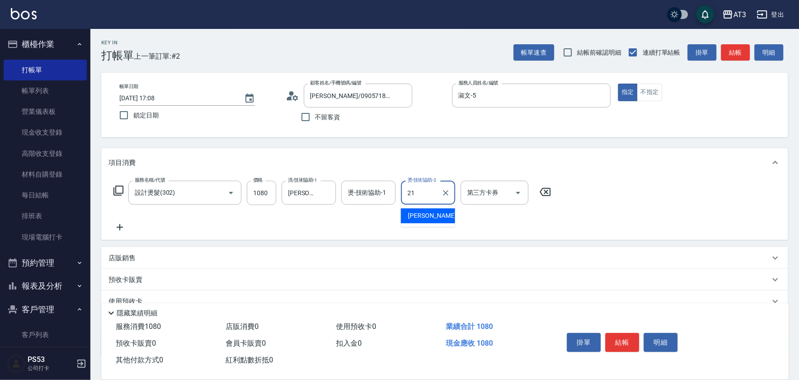
type input "[PERSON_NAME]-21"
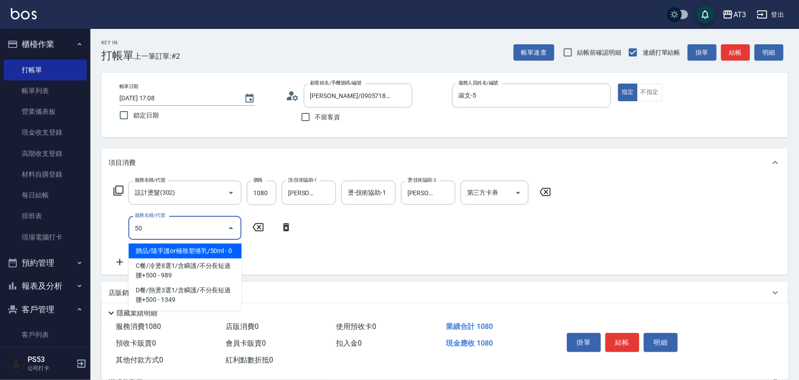
type input "503"
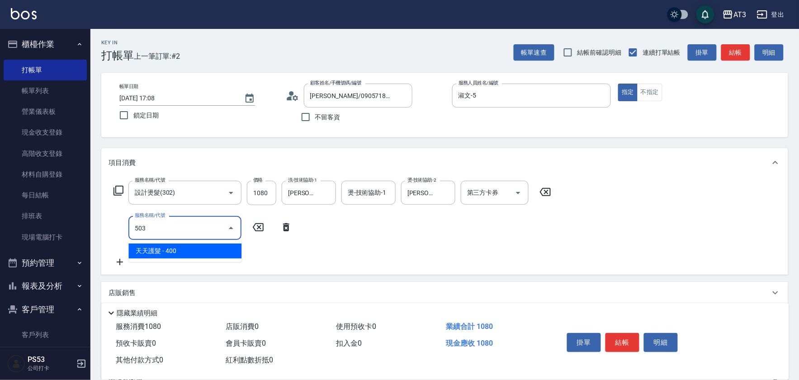
type input "天天護髮(503)"
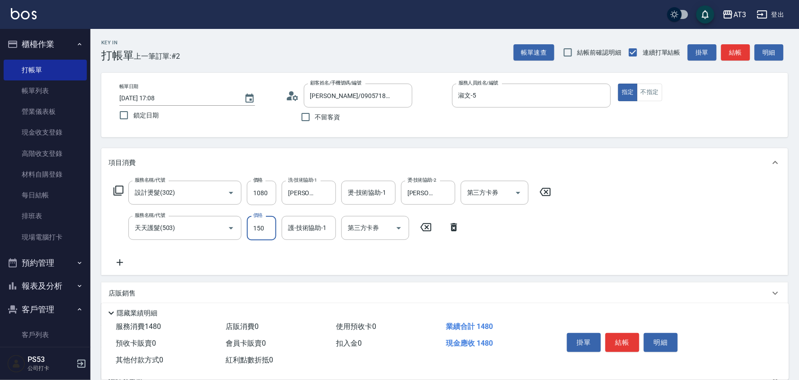
type input "150"
type input "[PERSON_NAME]-21"
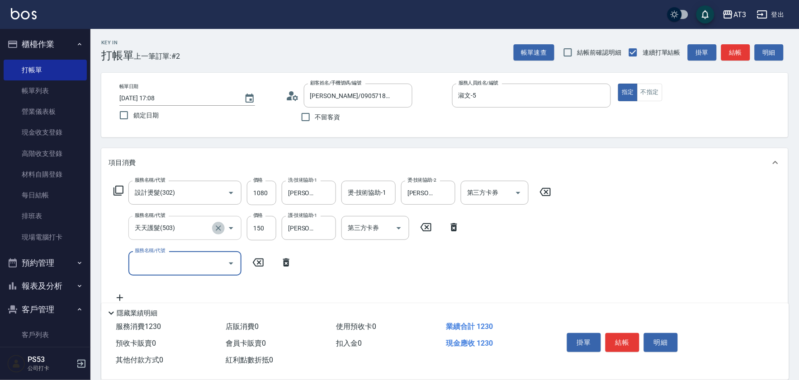
click at [217, 228] on icon "Clear" at bounding box center [218, 228] width 9 height 9
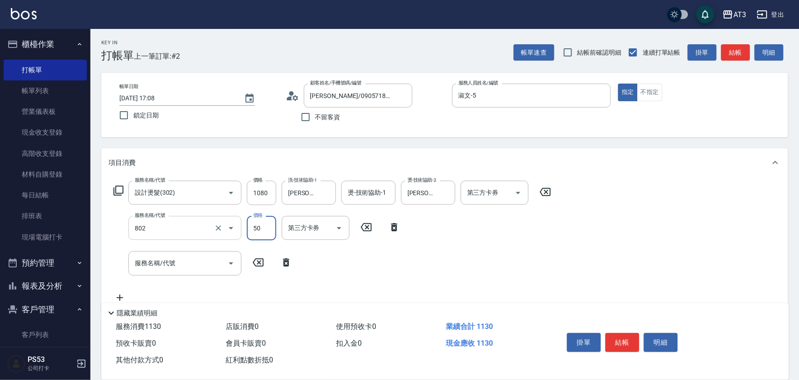
type input "潤絲/加精油(802)"
type input "[PERSON_NAME]-21"
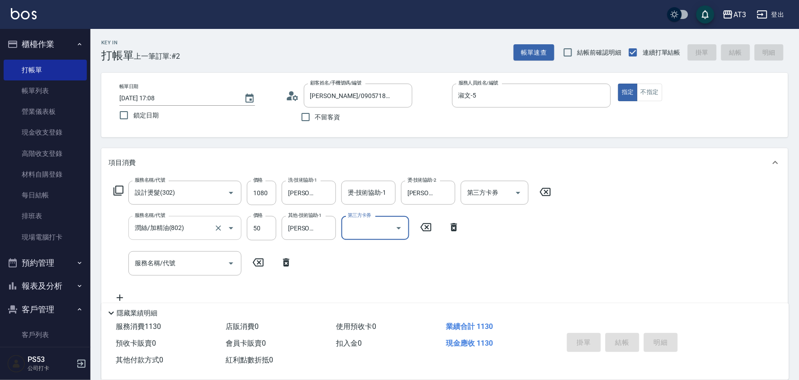
type input "[DATE] 17:09"
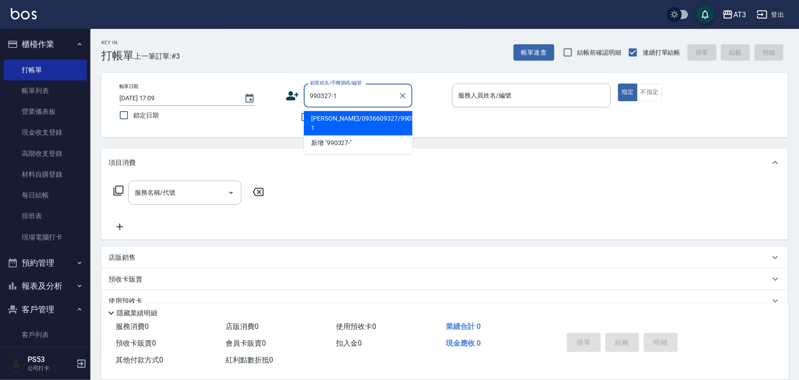
type input "[PERSON_NAME]/0936609327/990327-1"
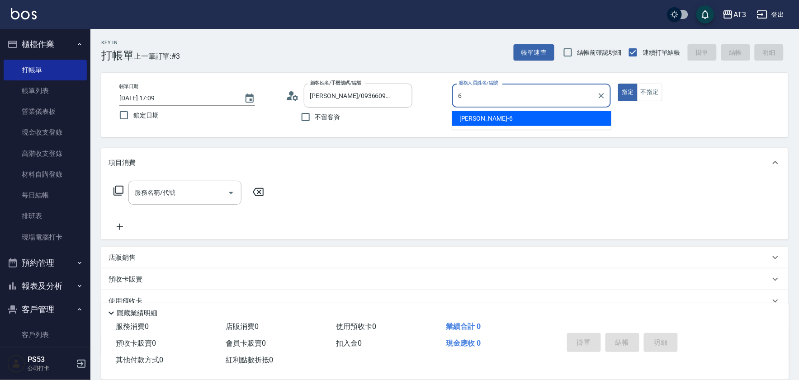
type input "詩雅-6"
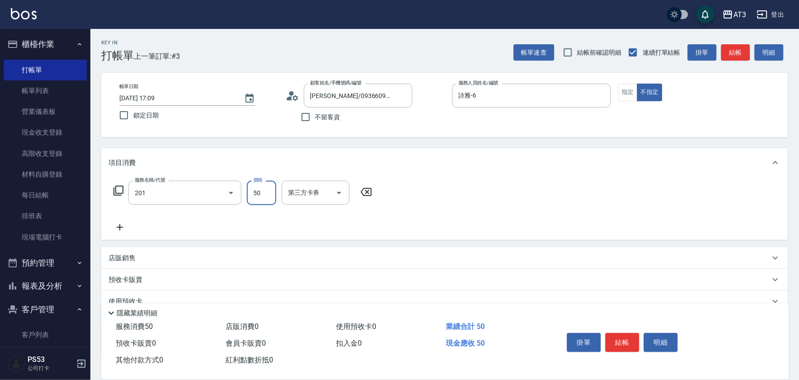
type input "剪瀏海(201)"
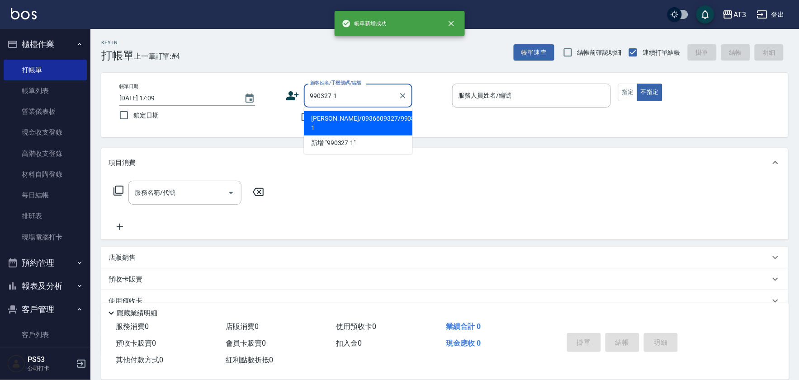
type input "[PERSON_NAME]/0936609327/990327-1"
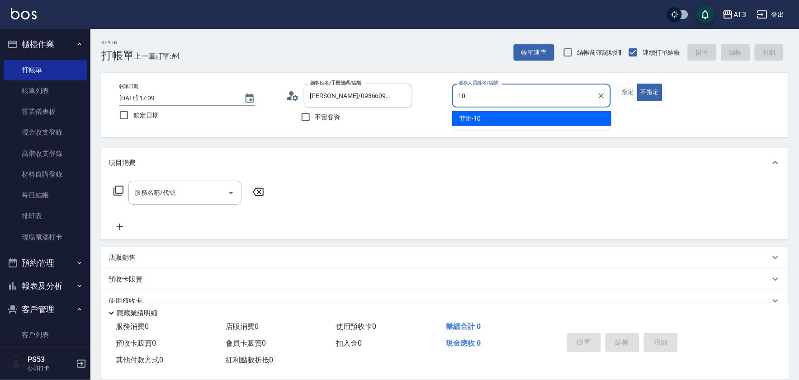
type input "菲比-10"
type button "false"
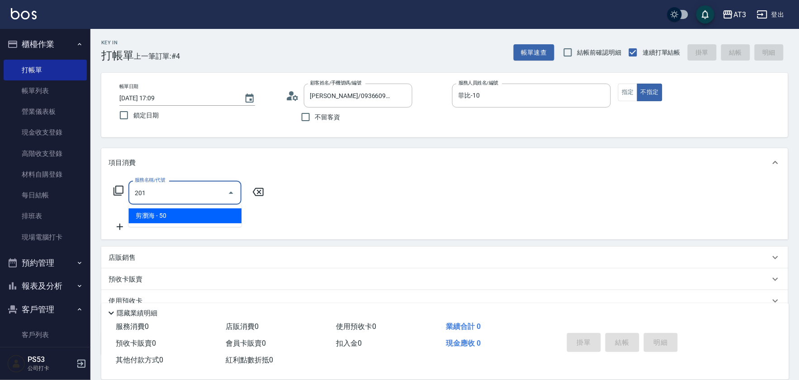
type input "剪瀏海(201)"
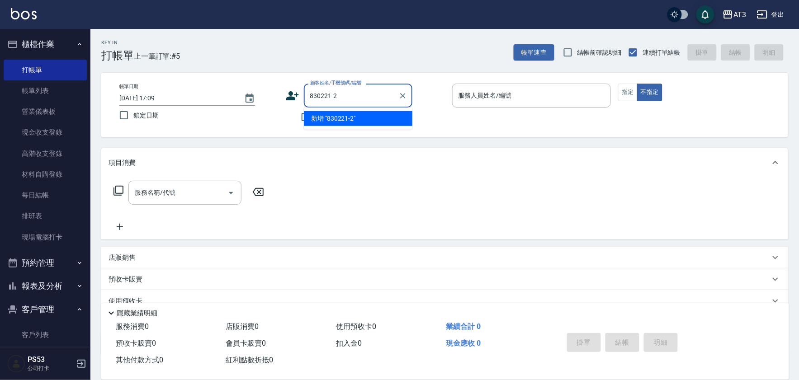
type input "830221-2"
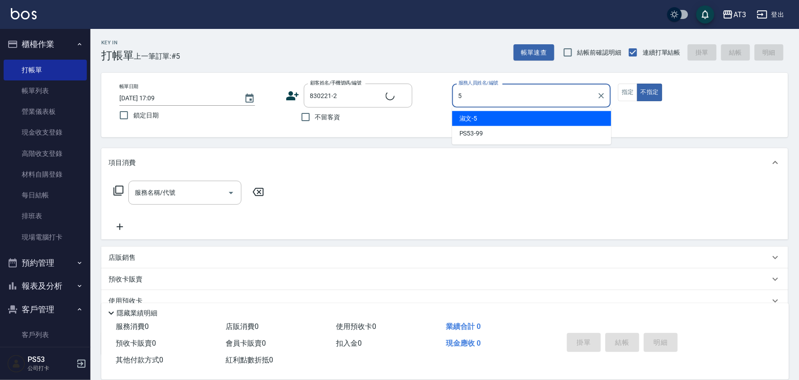
type input "5"
type input "[PERSON_NAME]/0903576221/830221-2"
type input "淑文-5"
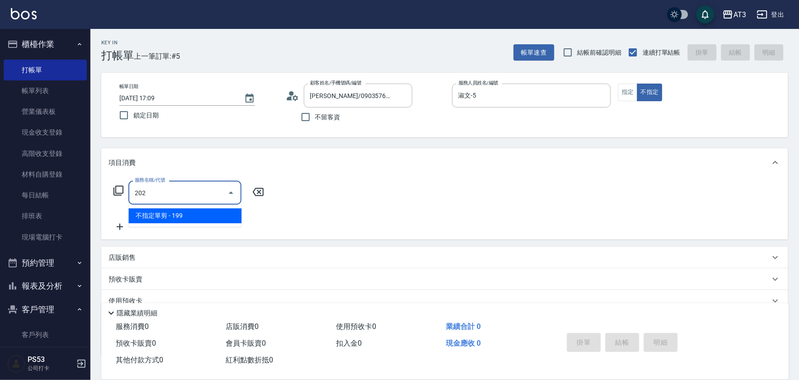
type input "不指定單剪(202)"
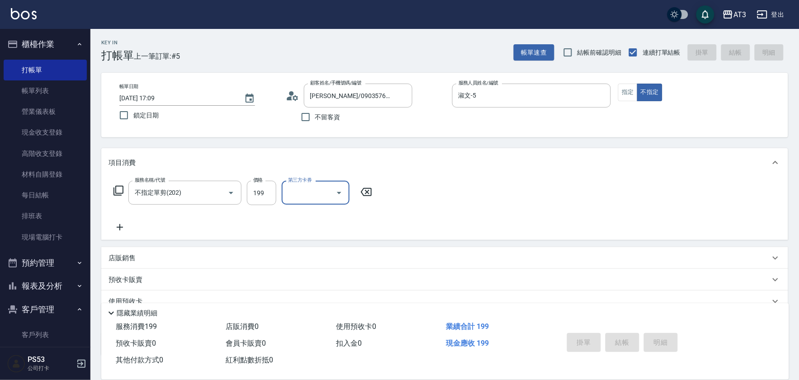
type input "[DATE] 17:10"
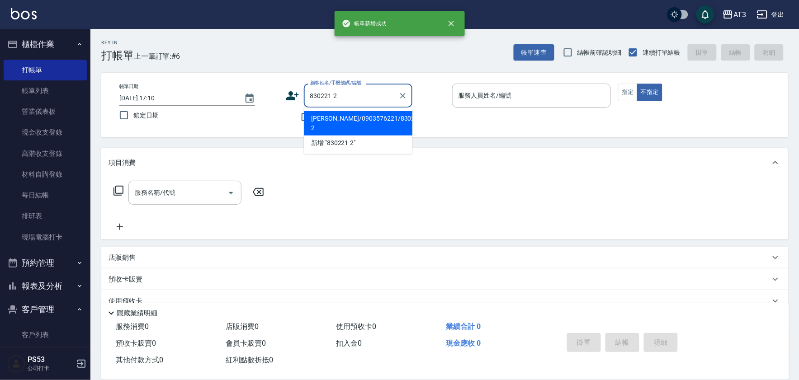
type input "[PERSON_NAME]/0903576221/830221-2"
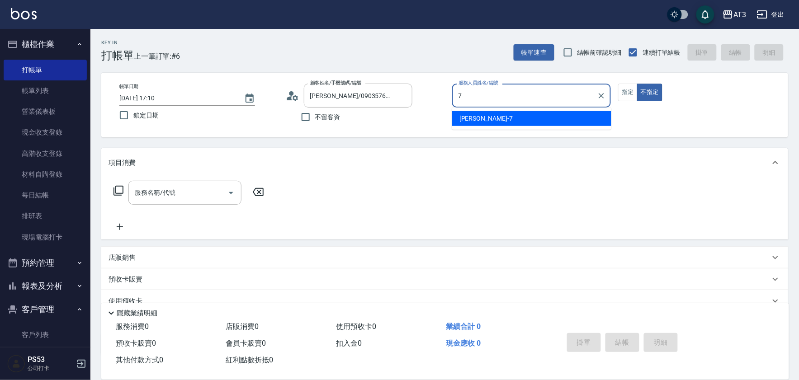
type input "子晴-7"
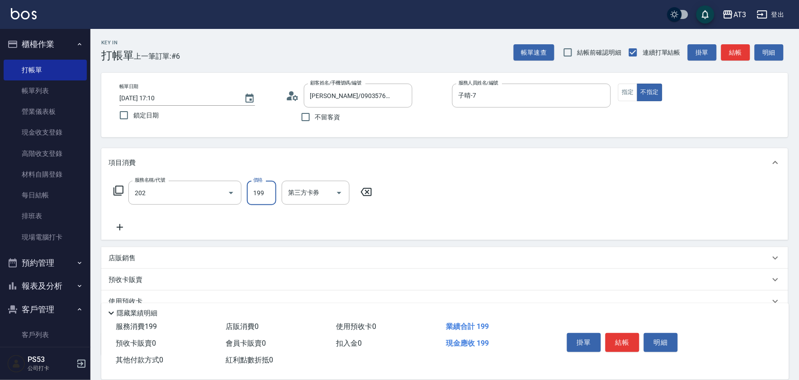
type input "不指定單剪(202)"
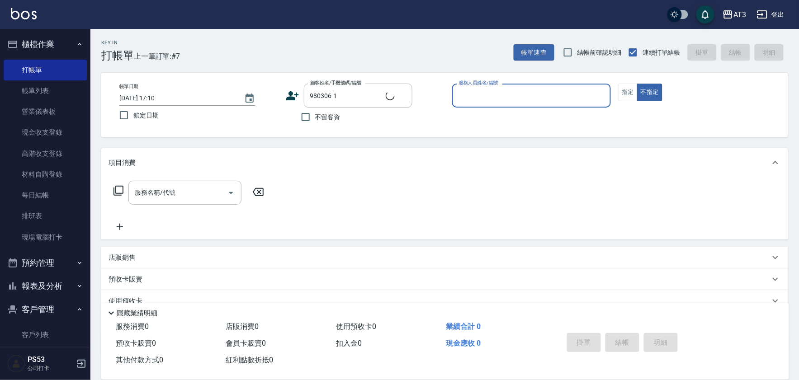
type input "[PERSON_NAME]/0900259203/980306-1"
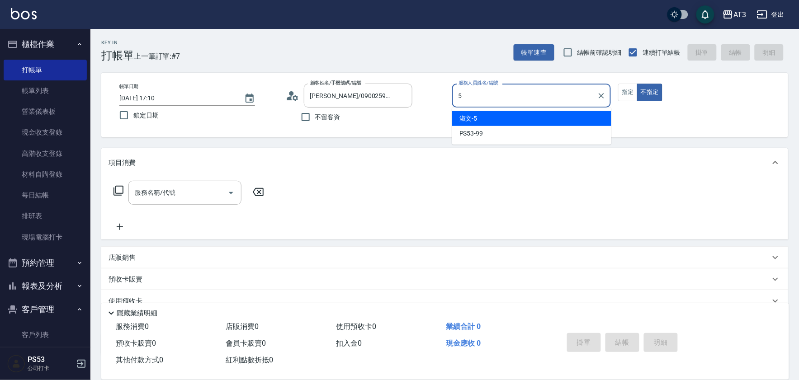
type input "淑文-5"
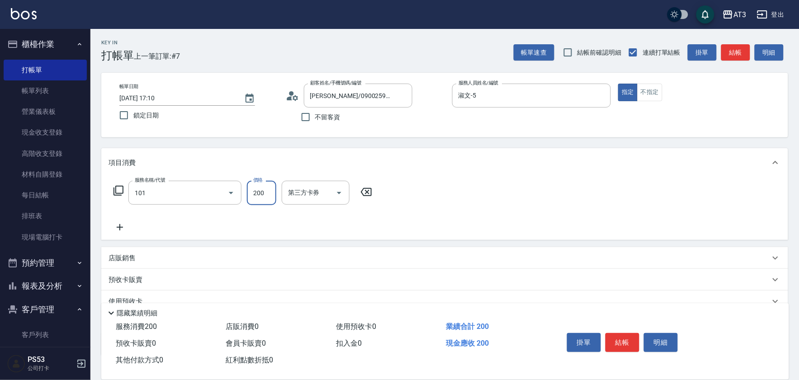
type input "洗髮(101)"
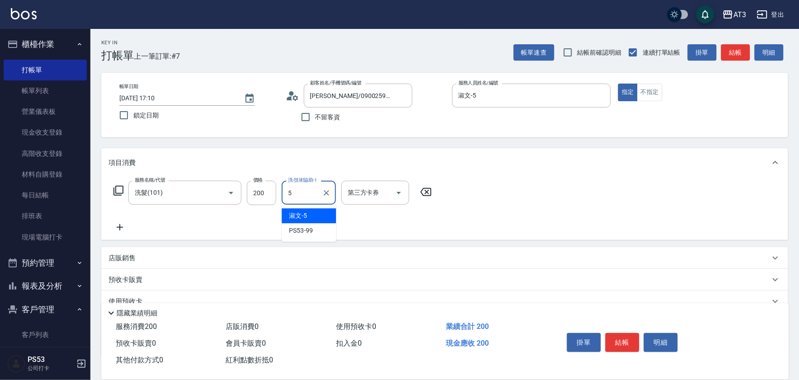
type input "淑文-5"
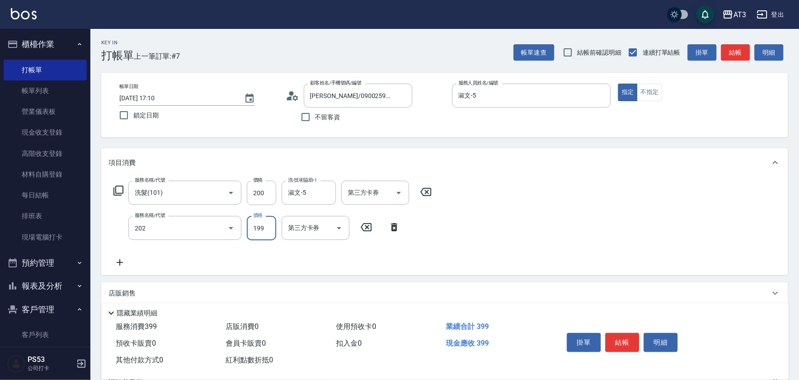
type input "不指定單剪(202)"
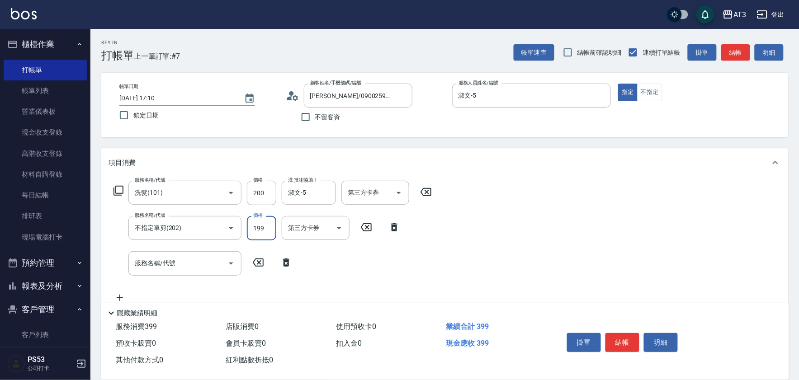
click at [262, 236] on input "199" at bounding box center [261, 228] width 29 height 24
type input "200"
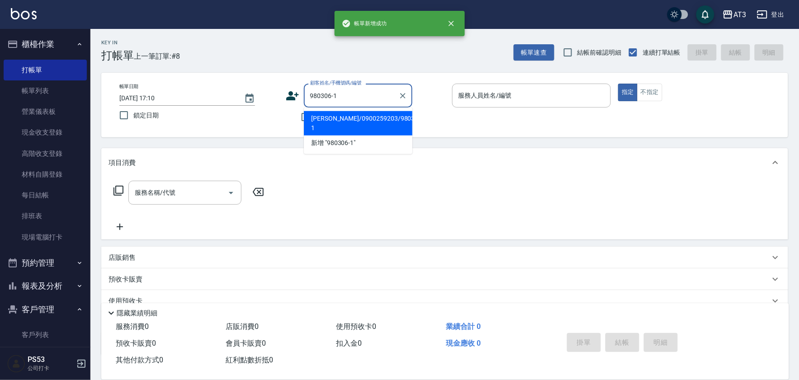
type input "980306-1"
type input "7"
type input "[PERSON_NAME]/0900259203/980306-1"
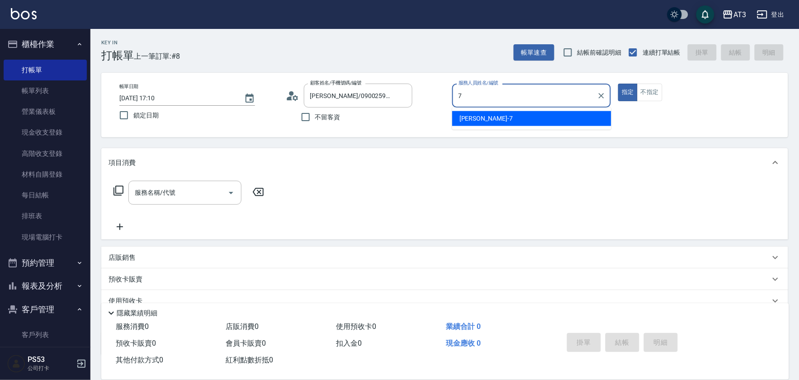
type input "子晴-7"
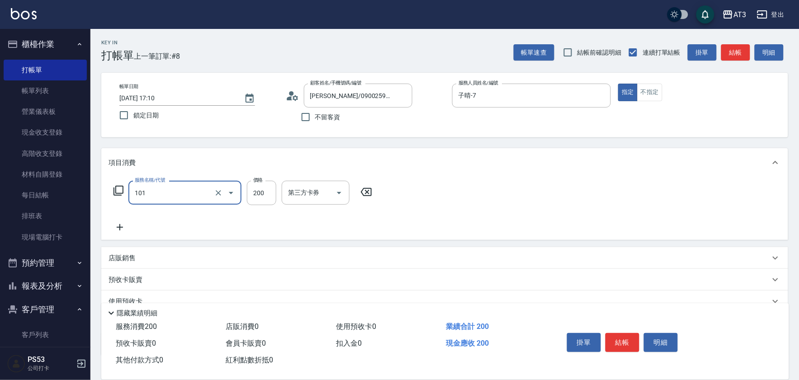
type input "洗髮(101)"
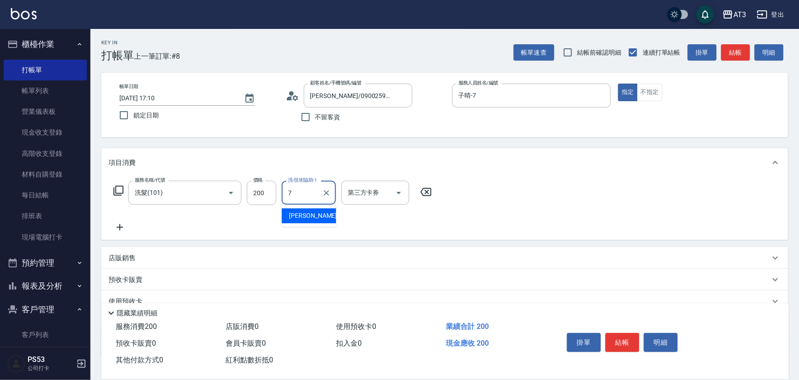
type input "子晴-7"
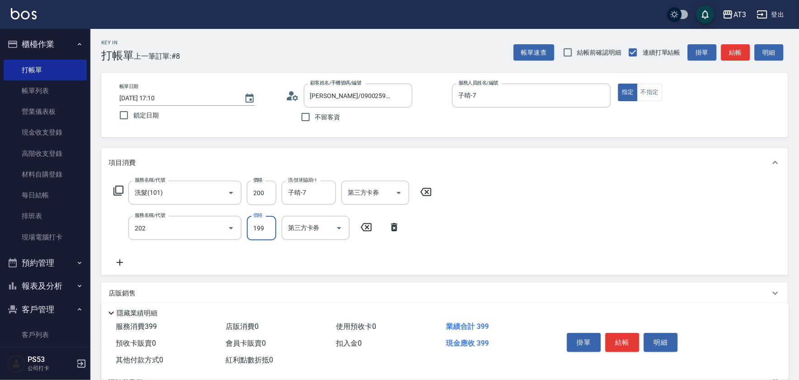
type input "不指定單剪(202)"
type input "200"
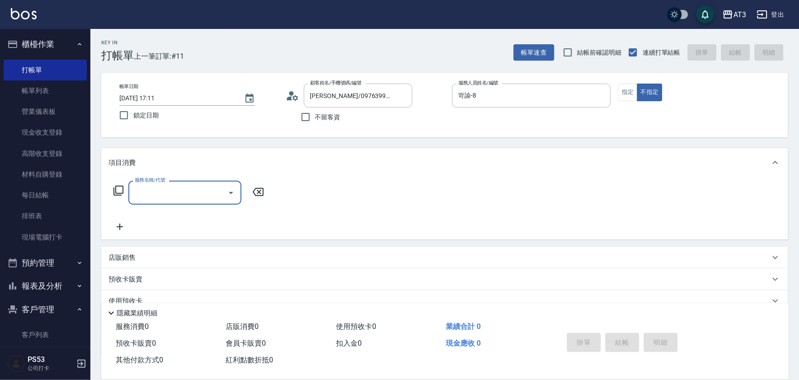
click at [632, 101] on div "帳單日期 [DATE] 17:11 鎖定日期 顧客姓名/手機號碼/編號 [PERSON_NAME]/0976399842/770301 顧客姓名/手機號碼/編…" at bounding box center [444, 105] width 665 height 43
click at [621, 94] on button "指定" at bounding box center [627, 93] width 19 height 18
click at [152, 197] on input "服務名稱/代號" at bounding box center [178, 193] width 91 height 16
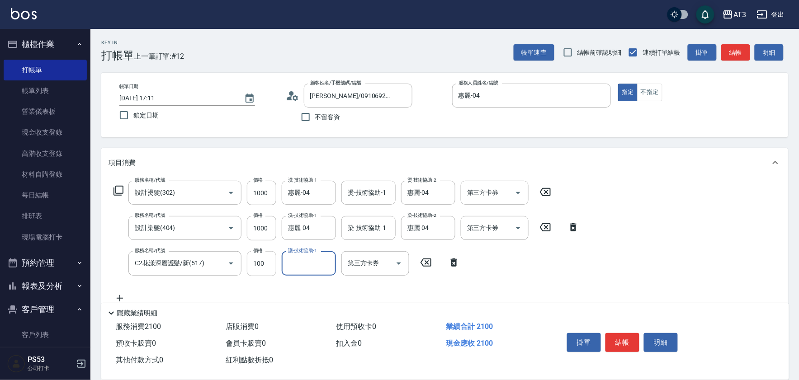
click at [273, 261] on input "100" at bounding box center [261, 264] width 29 height 24
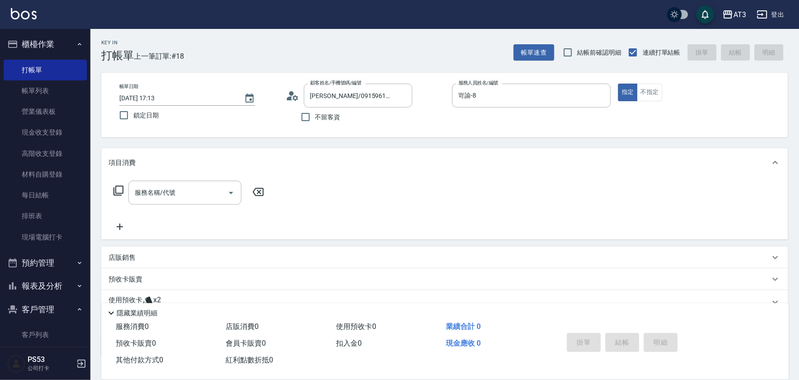
click at [121, 187] on icon at bounding box center [118, 190] width 11 height 11
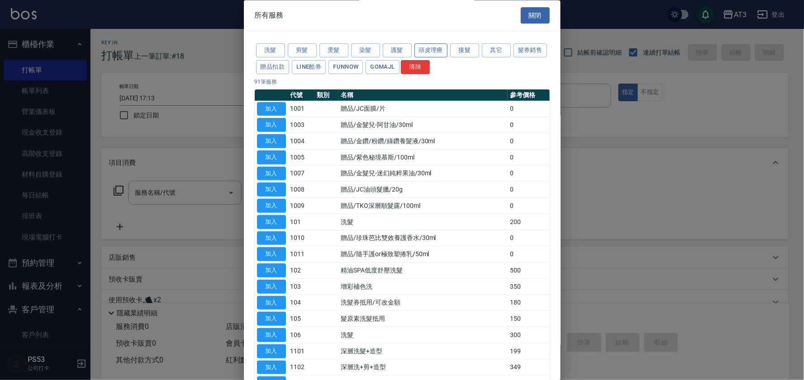
click at [423, 52] on button "頭皮理療" at bounding box center [430, 51] width 33 height 14
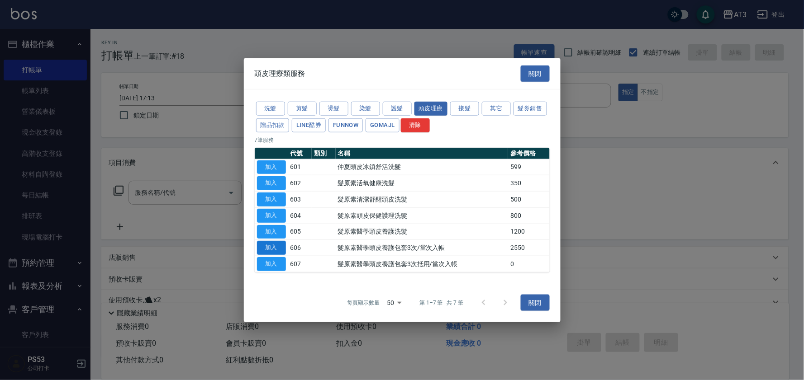
click at [272, 247] on button "加入" at bounding box center [271, 248] width 29 height 14
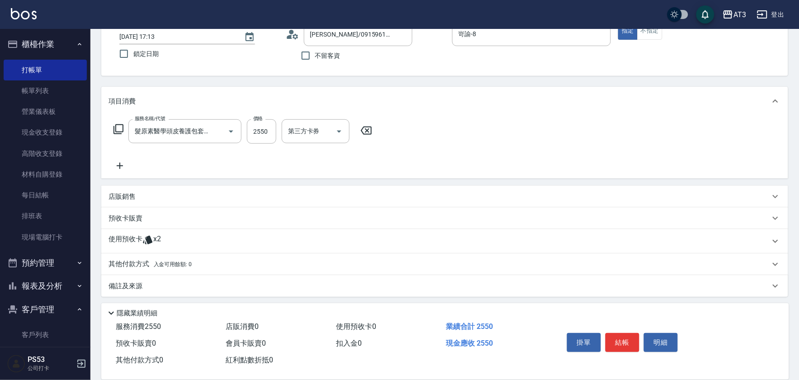
scroll to position [64, 0]
click at [116, 194] on p "店販銷售" at bounding box center [122, 195] width 27 height 10
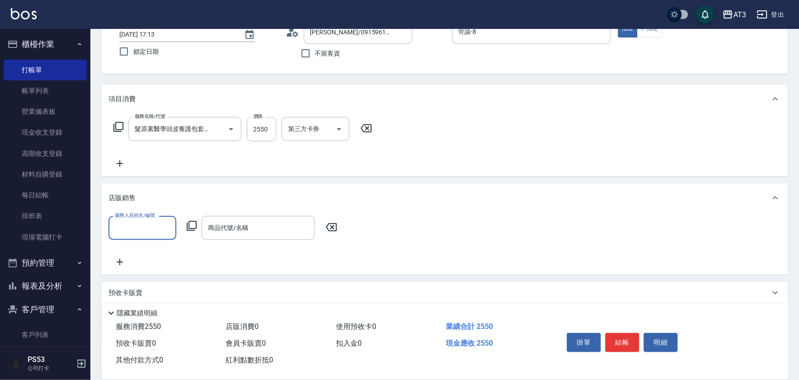
scroll to position [0, 0]
click at [123, 261] on icon at bounding box center [120, 262] width 23 height 11
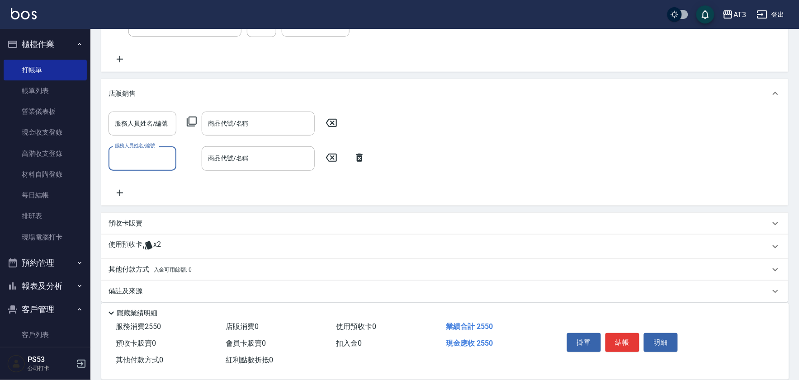
scroll to position [176, 0]
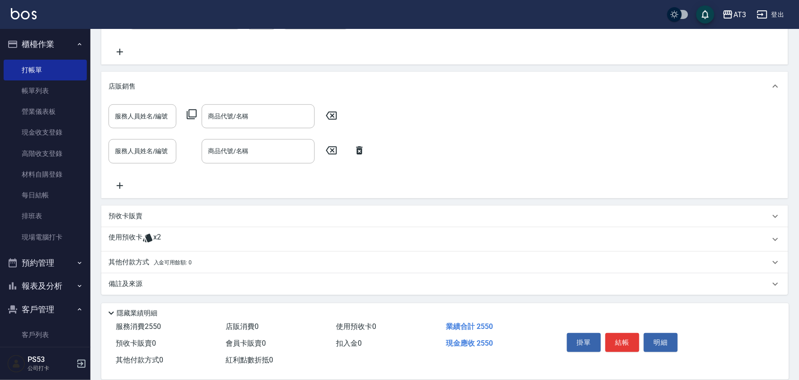
click at [132, 216] on p "預收卡販賣" at bounding box center [126, 217] width 34 height 10
click at [119, 247] on icon at bounding box center [118, 250] width 11 height 11
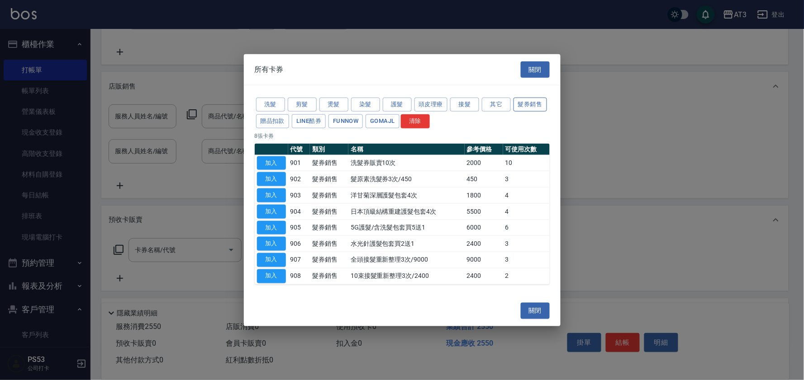
click at [540, 107] on button "髮券銷售" at bounding box center [529, 105] width 33 height 14
click at [537, 104] on button "髮券銷售" at bounding box center [529, 105] width 33 height 14
click at [271, 176] on button "加入" at bounding box center [271, 179] width 29 height 14
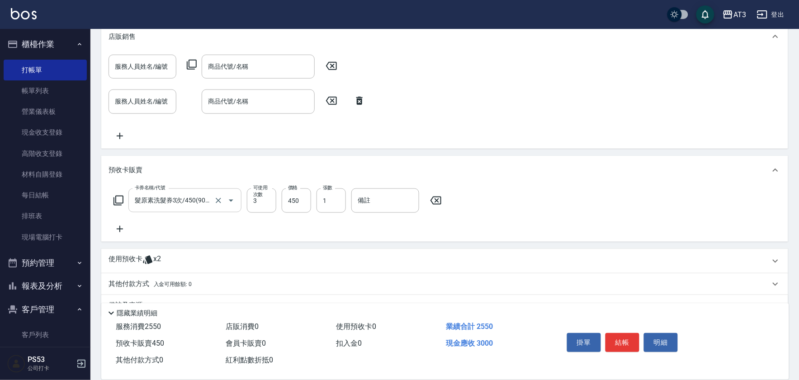
scroll to position [226, 0]
click at [132, 258] on p "使用預收卡" at bounding box center [126, 261] width 34 height 14
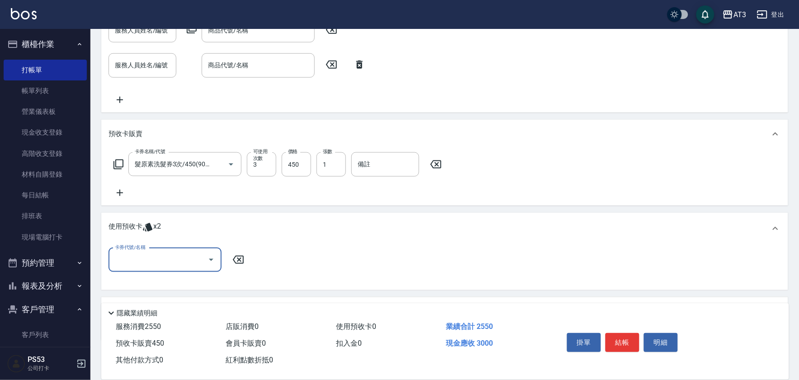
scroll to position [308, 0]
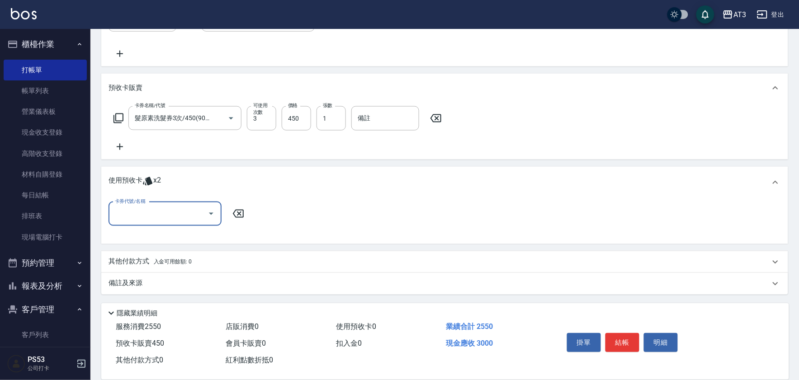
click at [137, 214] on input "卡券代號/名稱" at bounding box center [158, 214] width 91 height 16
click at [144, 234] on div "髮原素洗髮券3次/450 剩餘2張" at bounding box center [165, 236] width 113 height 15
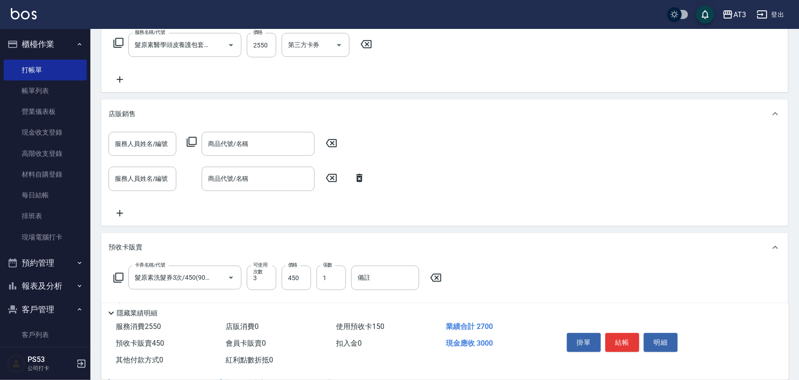
scroll to position [151, 0]
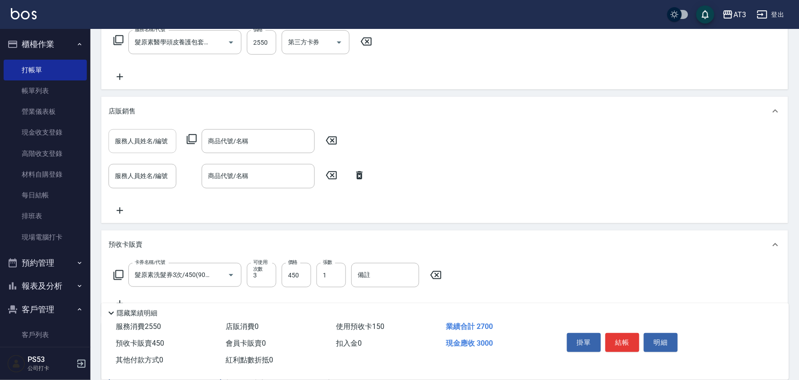
click at [155, 139] on input "服務人員姓名/編號" at bounding box center [143, 141] width 60 height 16
click at [187, 117] on div "店販銷售" at bounding box center [444, 111] width 687 height 29
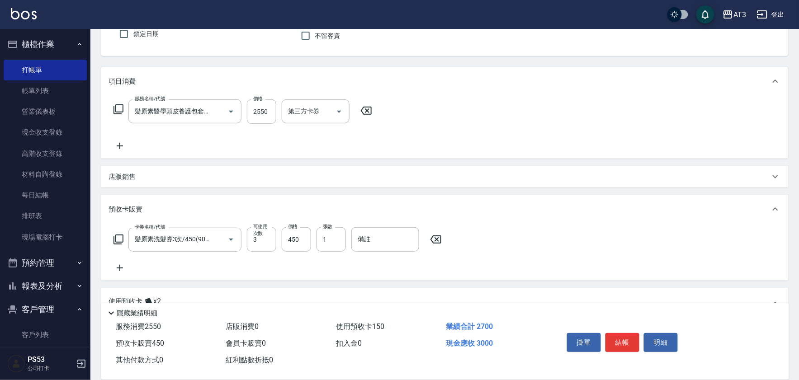
scroll to position [100, 0]
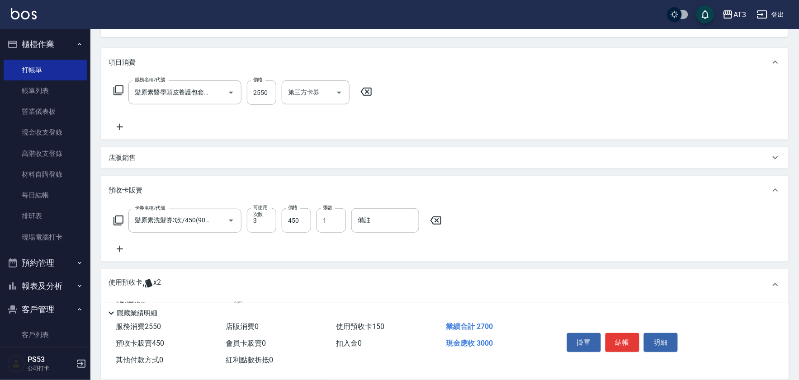
click at [117, 127] on icon at bounding box center [120, 127] width 6 height 6
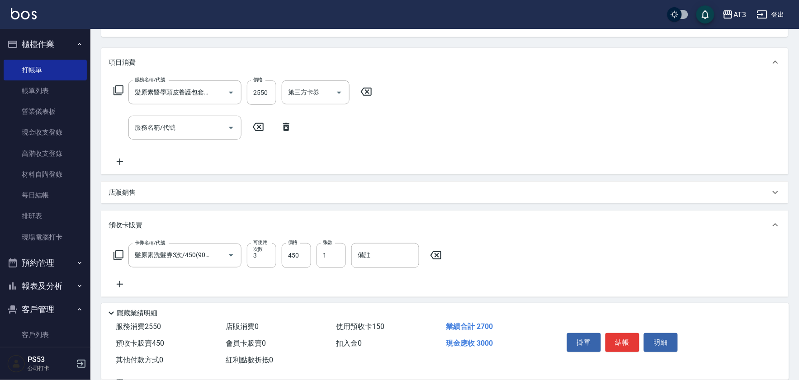
click at [119, 91] on icon at bounding box center [118, 90] width 11 height 11
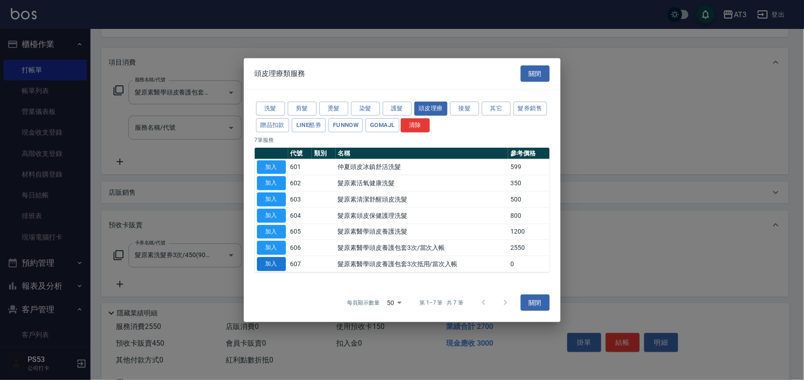
click at [269, 261] on button "加入" at bounding box center [271, 264] width 29 height 14
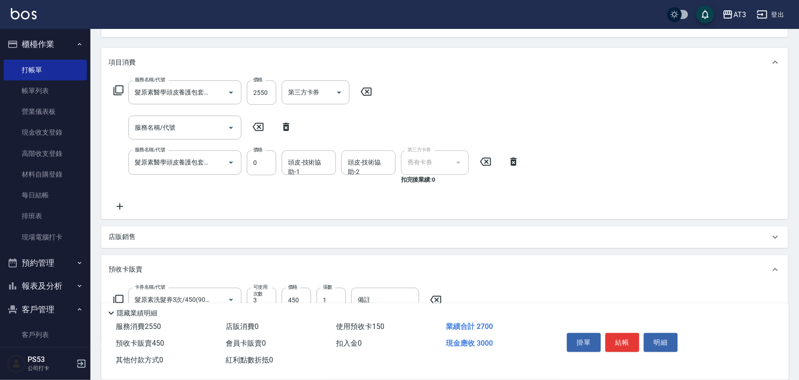
click at [284, 128] on icon at bounding box center [286, 127] width 6 height 8
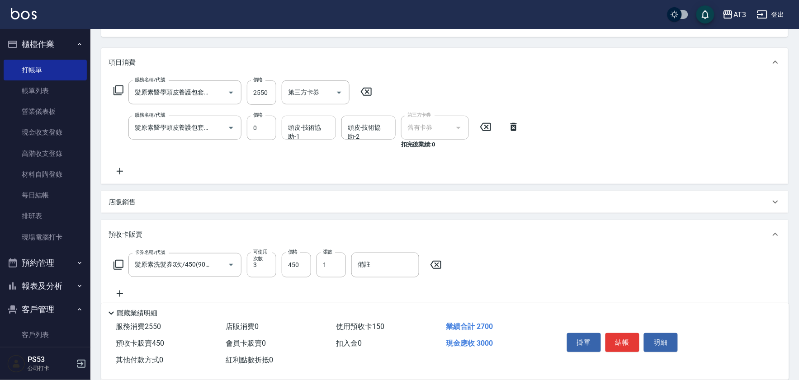
click at [301, 132] on input "頭皮-技術協助-1" at bounding box center [309, 128] width 46 height 16
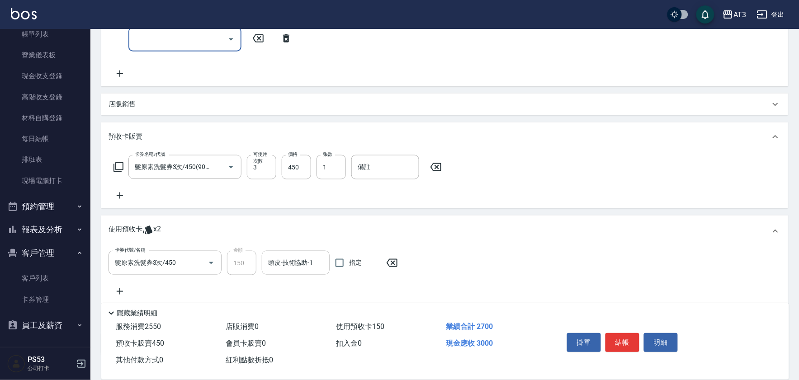
scroll to position [251, 0]
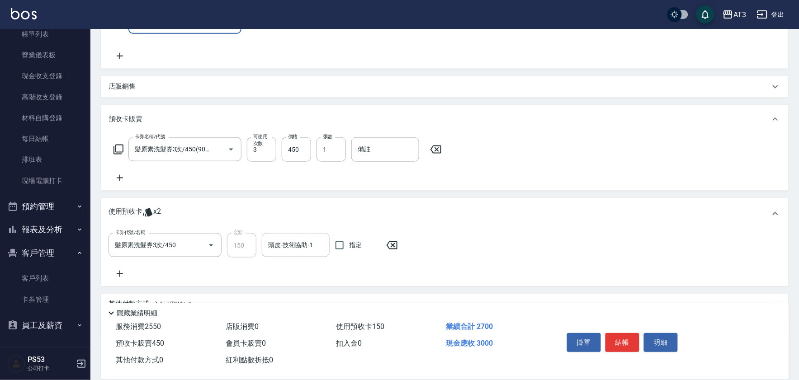
click at [295, 250] on input "頭皮-技術協助-1" at bounding box center [296, 246] width 60 height 16
click at [620, 337] on button "結帳" at bounding box center [623, 342] width 34 height 19
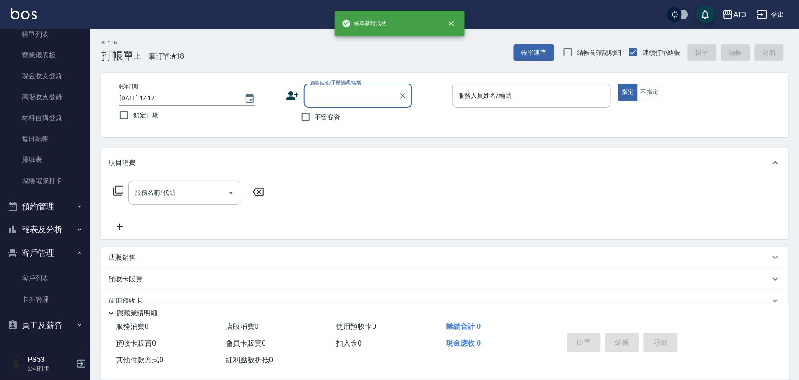
scroll to position [0, 0]
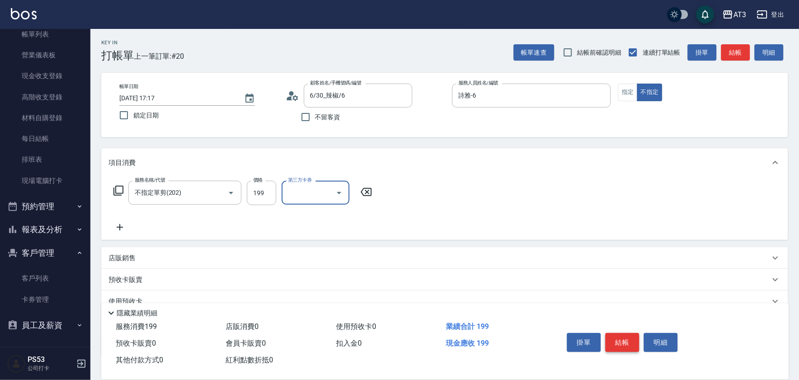
click at [623, 335] on button "結帳" at bounding box center [623, 342] width 34 height 19
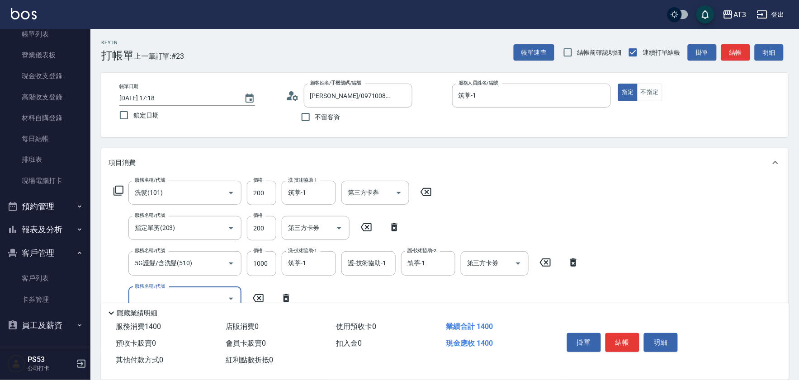
click at [623, 335] on button "結帳" at bounding box center [623, 342] width 34 height 19
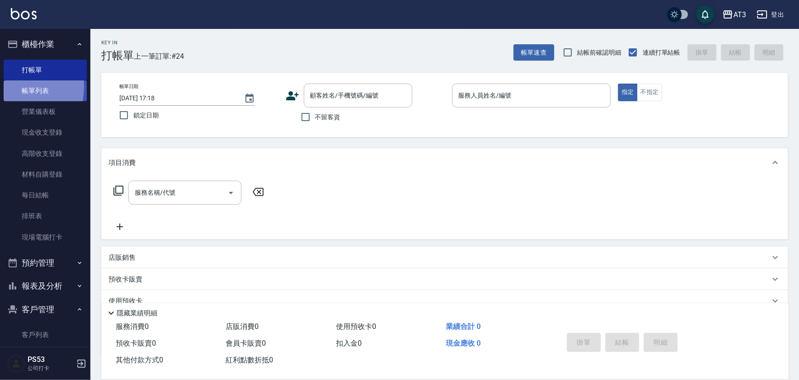
click at [11, 87] on link "帳單列表" at bounding box center [45, 91] width 83 height 21
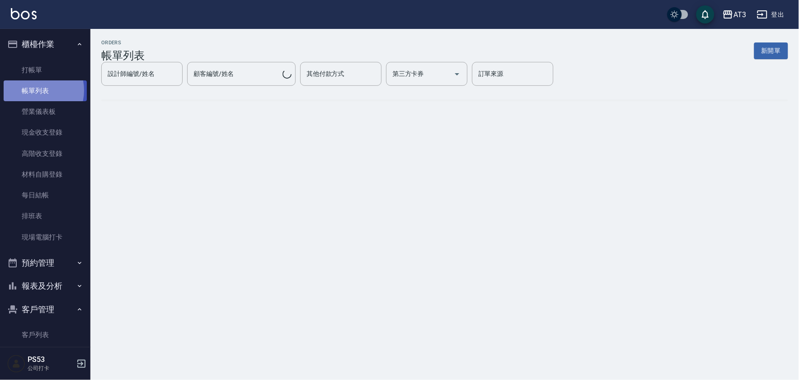
click at [33, 90] on link "帳單列表" at bounding box center [45, 91] width 83 height 21
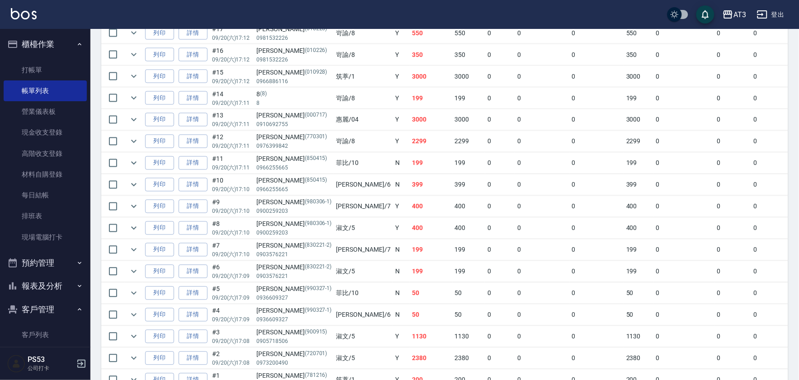
scroll to position [452, 0]
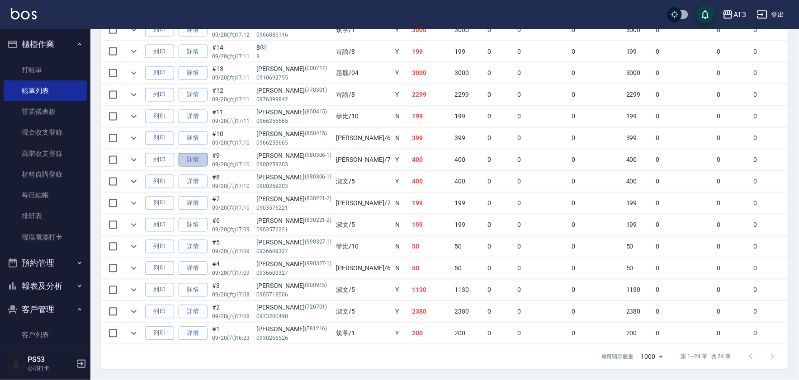
click at [193, 156] on link "詳情" at bounding box center [193, 160] width 29 height 14
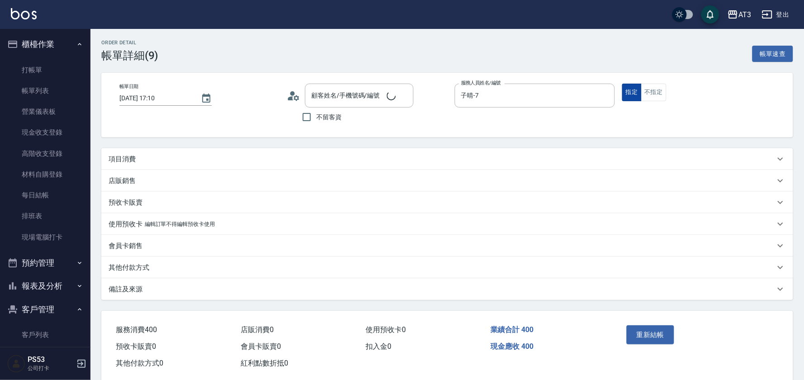
click at [623, 91] on button "指定" at bounding box center [631, 93] width 19 height 18
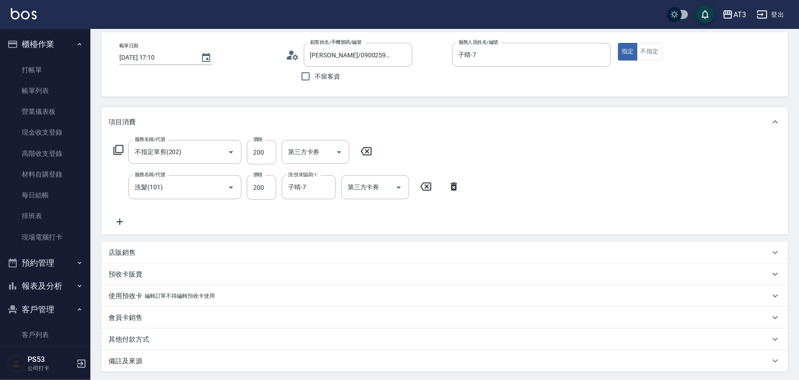
scroll to position [129, 0]
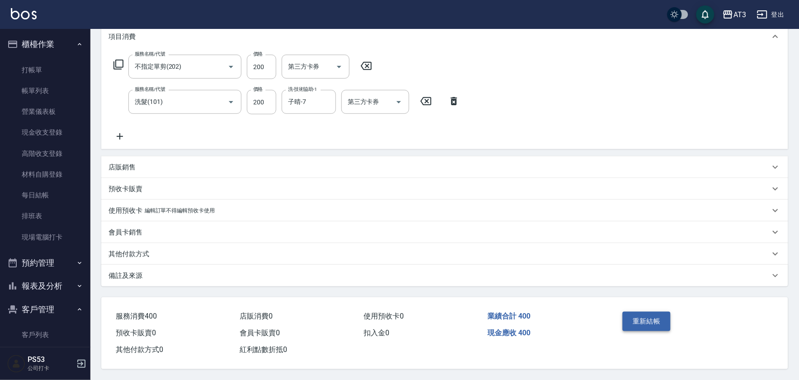
click at [648, 313] on button "重新結帳" at bounding box center [647, 321] width 48 height 19
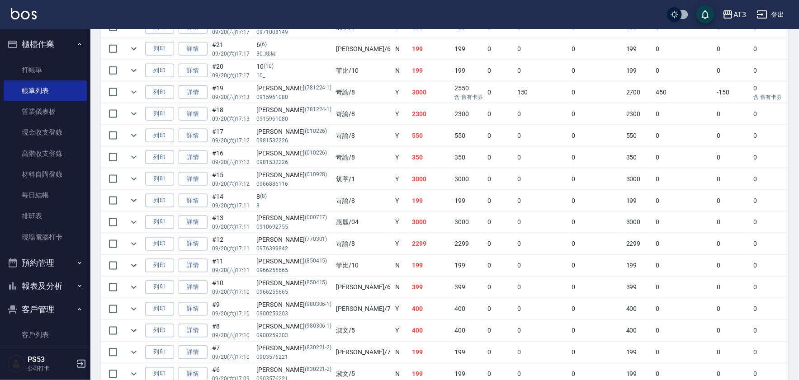
scroll to position [301, 0]
